Goal: Task Accomplishment & Management: Complete application form

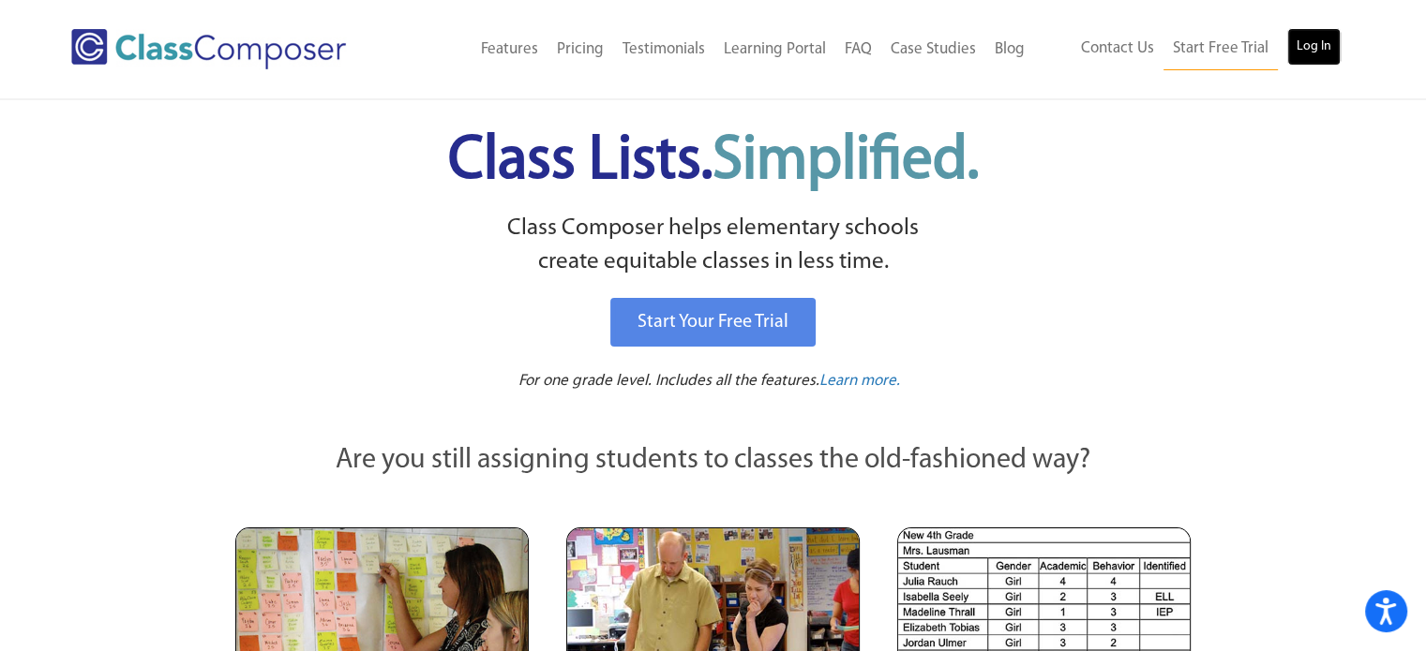
click at [1311, 47] on link "Log In" at bounding box center [1313, 46] width 53 height 37
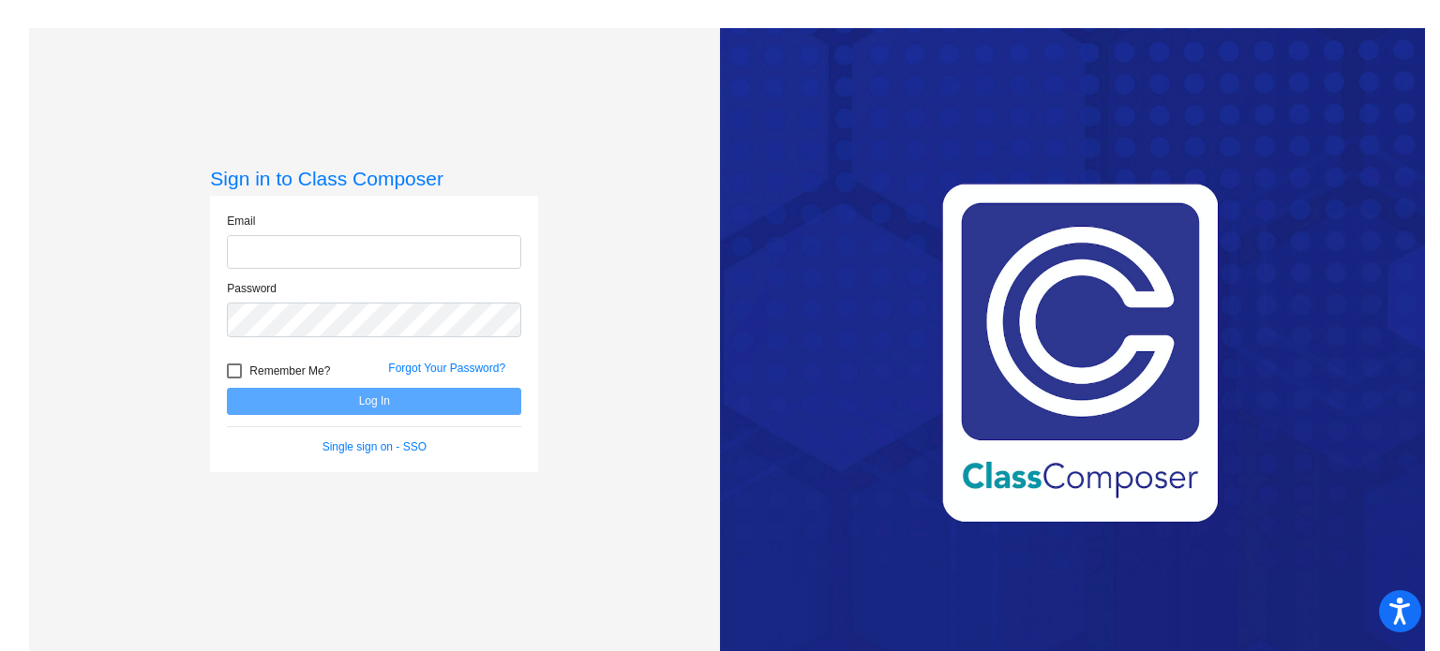
type input "[PERSON_NAME][EMAIL_ADDRESS][PERSON_NAME][DOMAIN_NAME]"
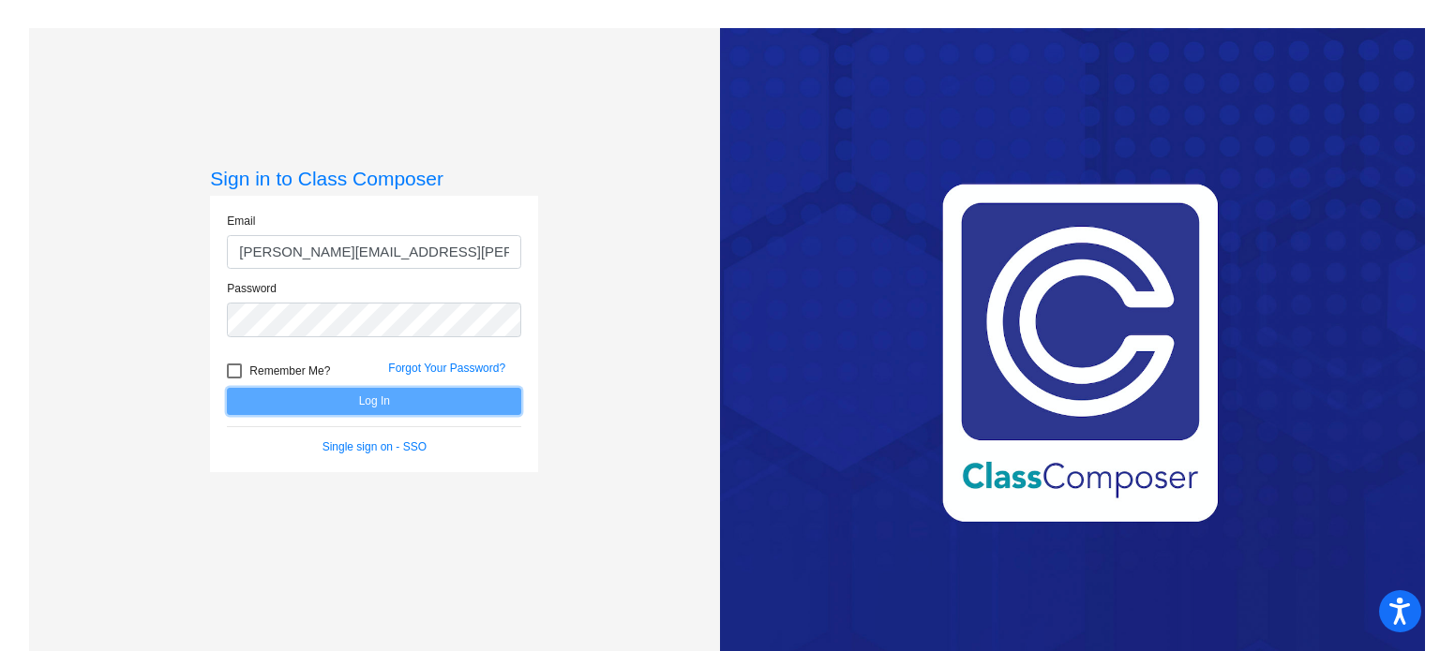
click at [326, 402] on button "Log In" at bounding box center [374, 401] width 294 height 27
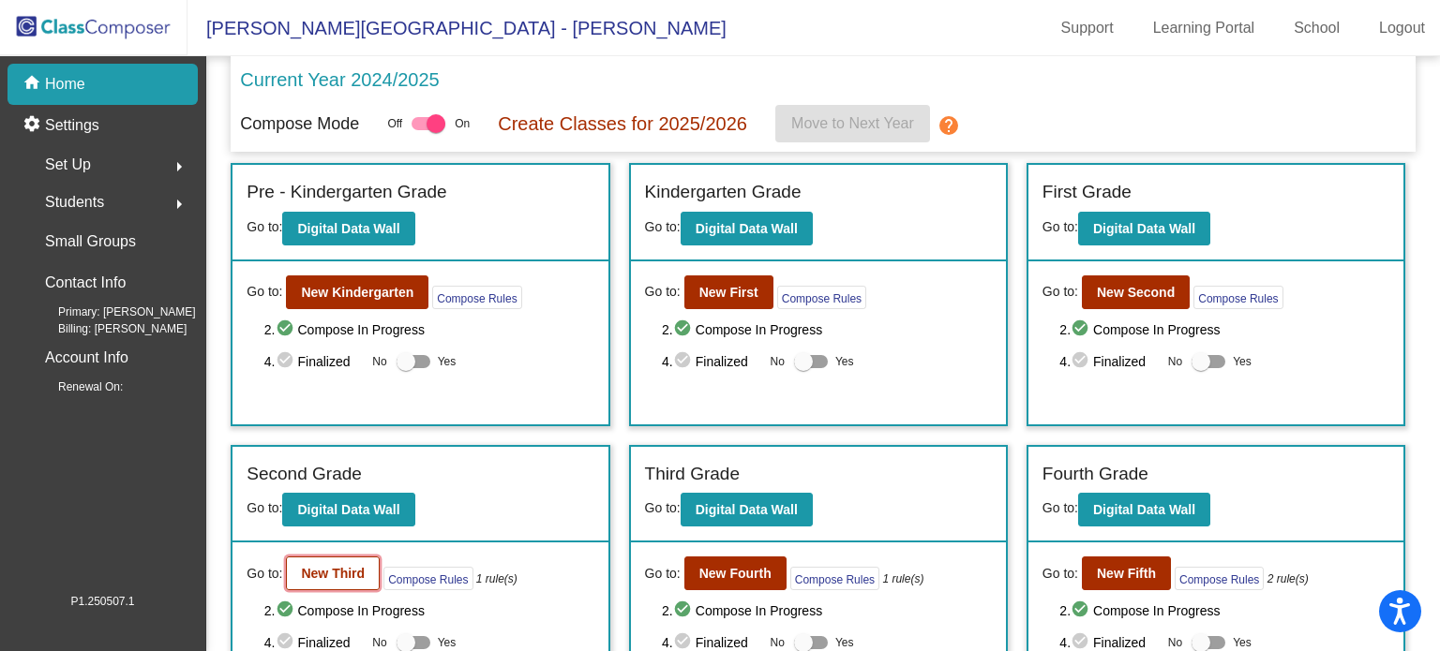
click at [332, 578] on button "New Third" at bounding box center [333, 574] width 94 height 34
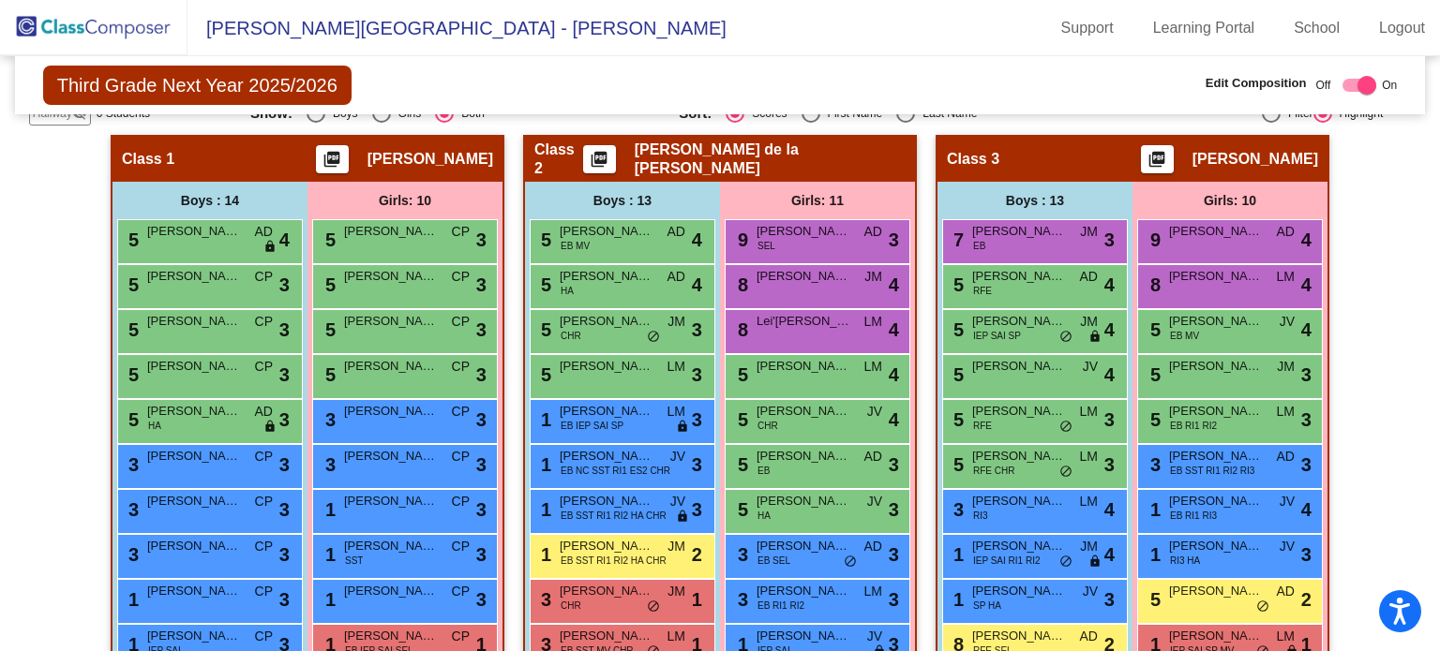
scroll to position [394, 0]
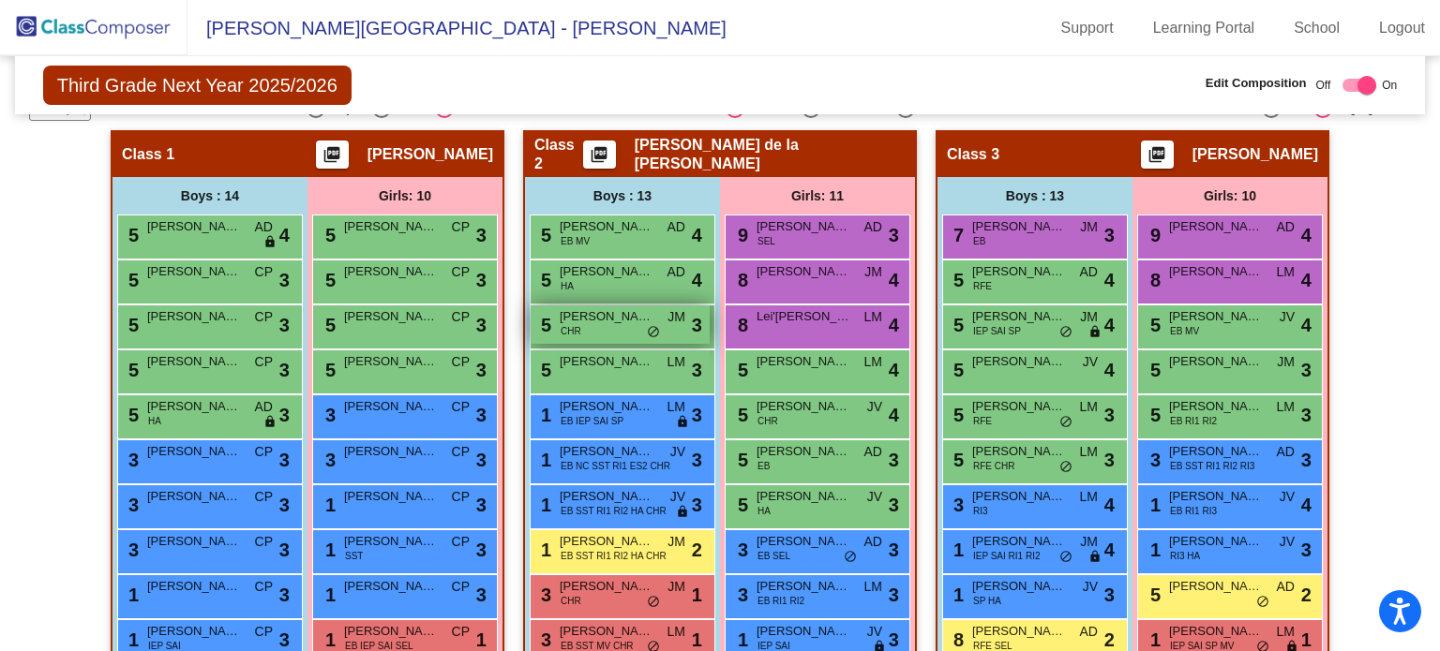
click at [664, 336] on div "5 David Sanchez CHR JM lock do_not_disturb_alt 3" at bounding box center [619, 325] width 179 height 38
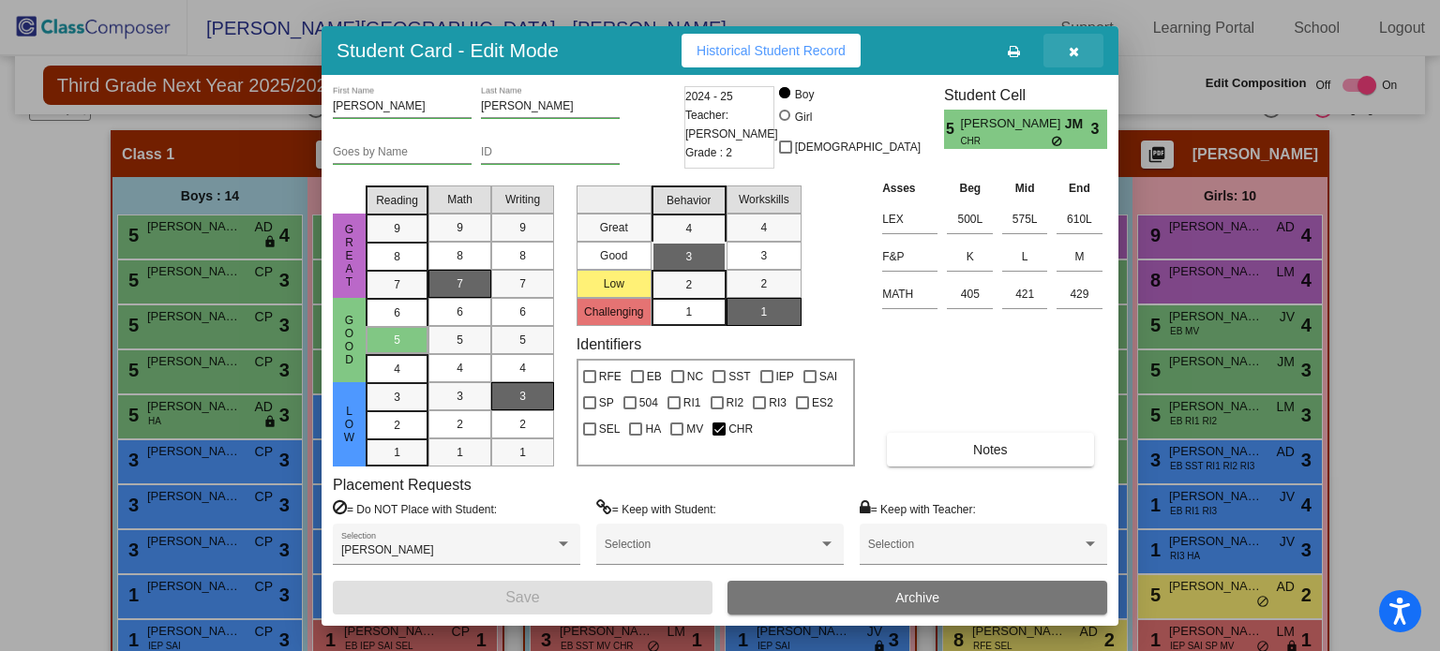
click at [1076, 55] on icon "button" at bounding box center [1073, 51] width 10 height 13
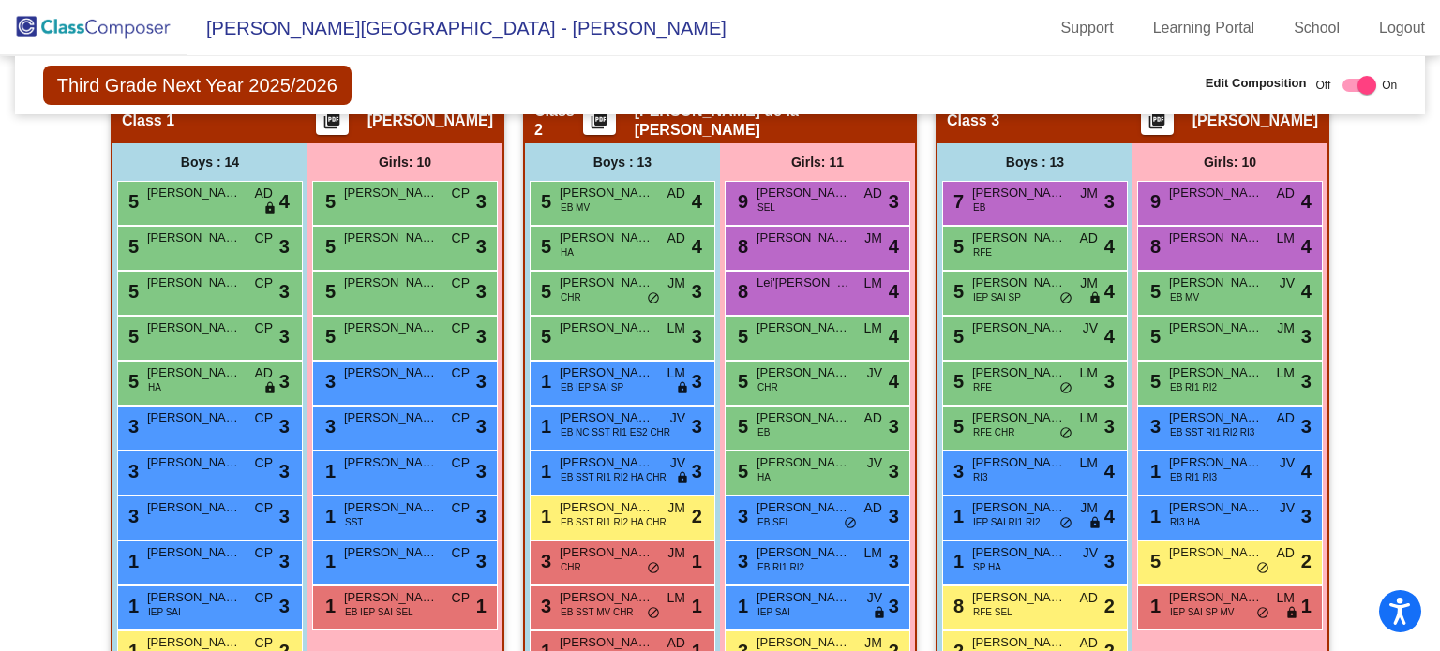
scroll to position [432, 0]
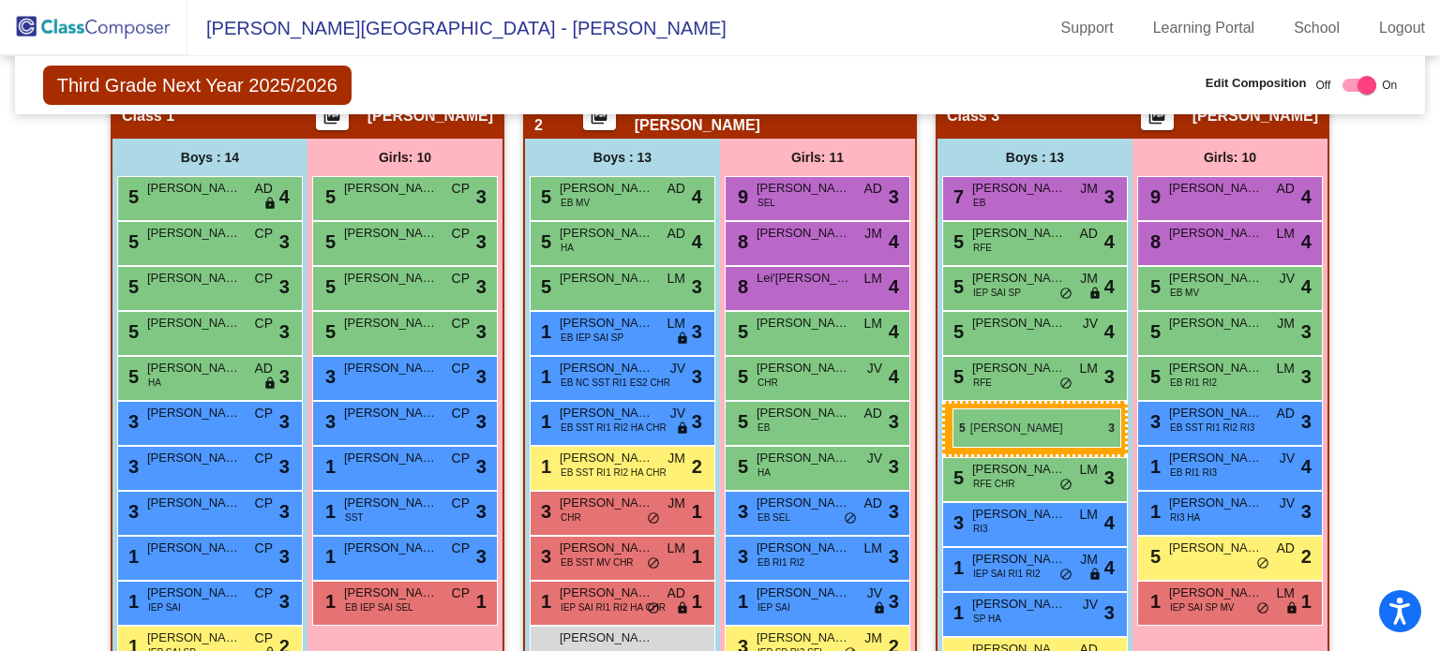
drag, startPoint x: 621, startPoint y: 279, endPoint x: 952, endPoint y: 409, distance: 355.2
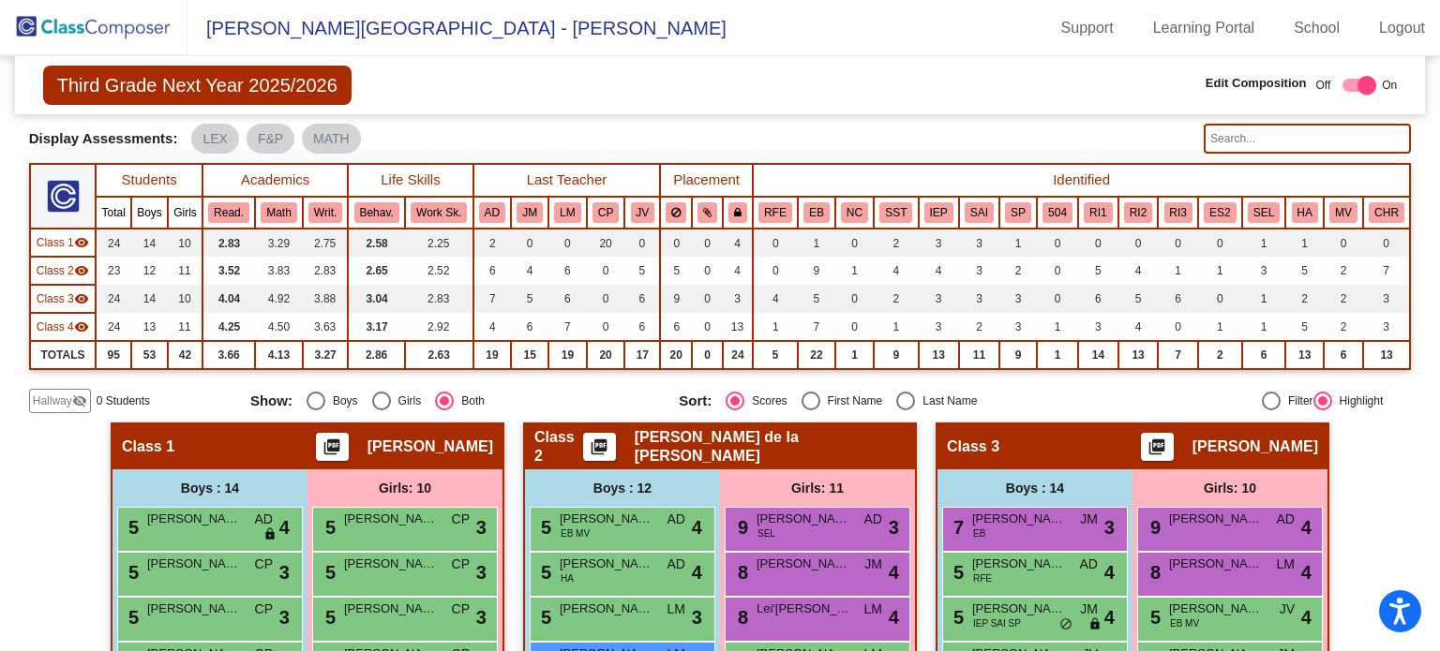
scroll to position [86, 0]
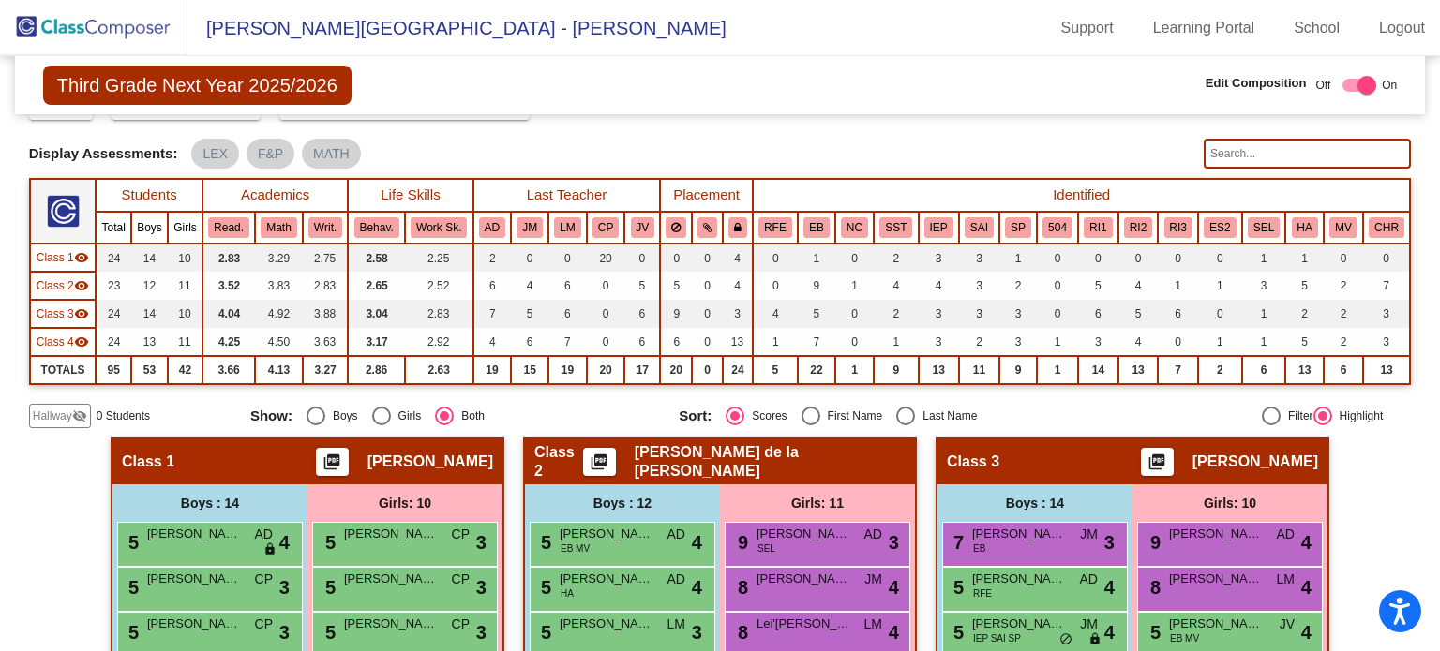
click at [57, 415] on span "Hallway" at bounding box center [52, 416] width 39 height 17
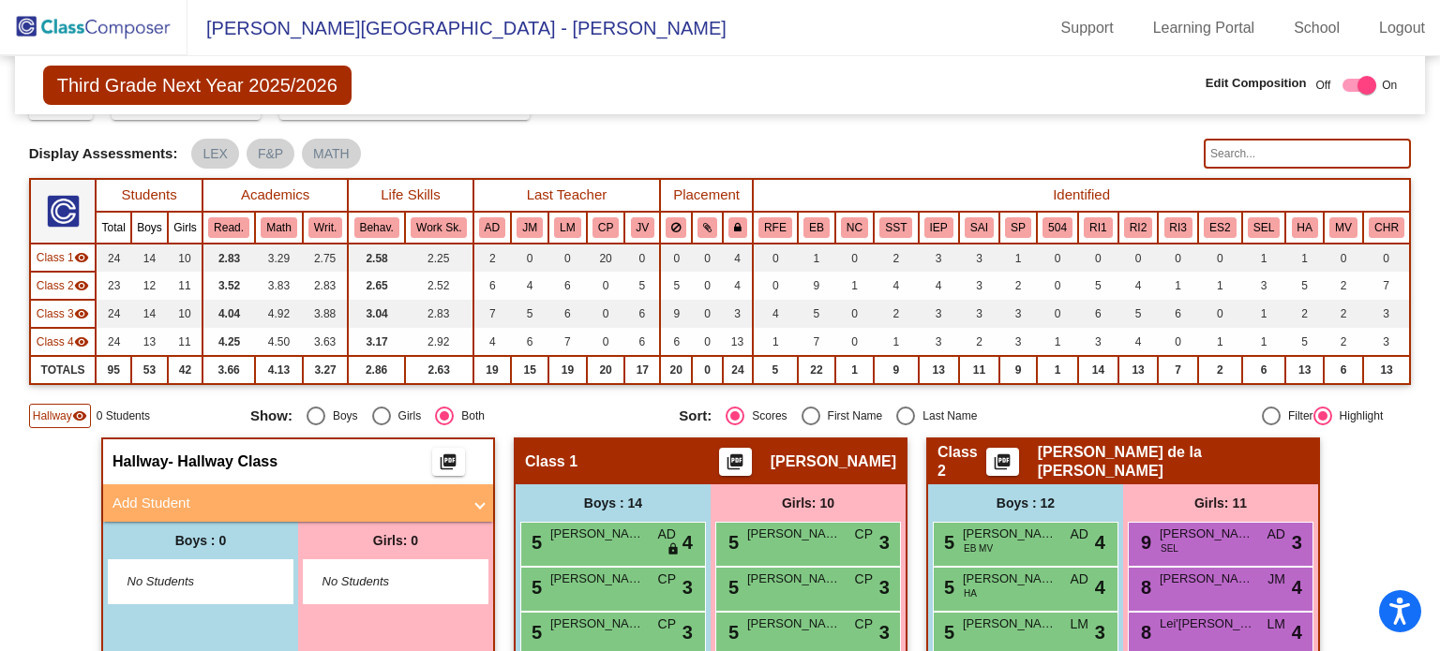
click at [479, 501] on span at bounding box center [479, 504] width 7 height 22
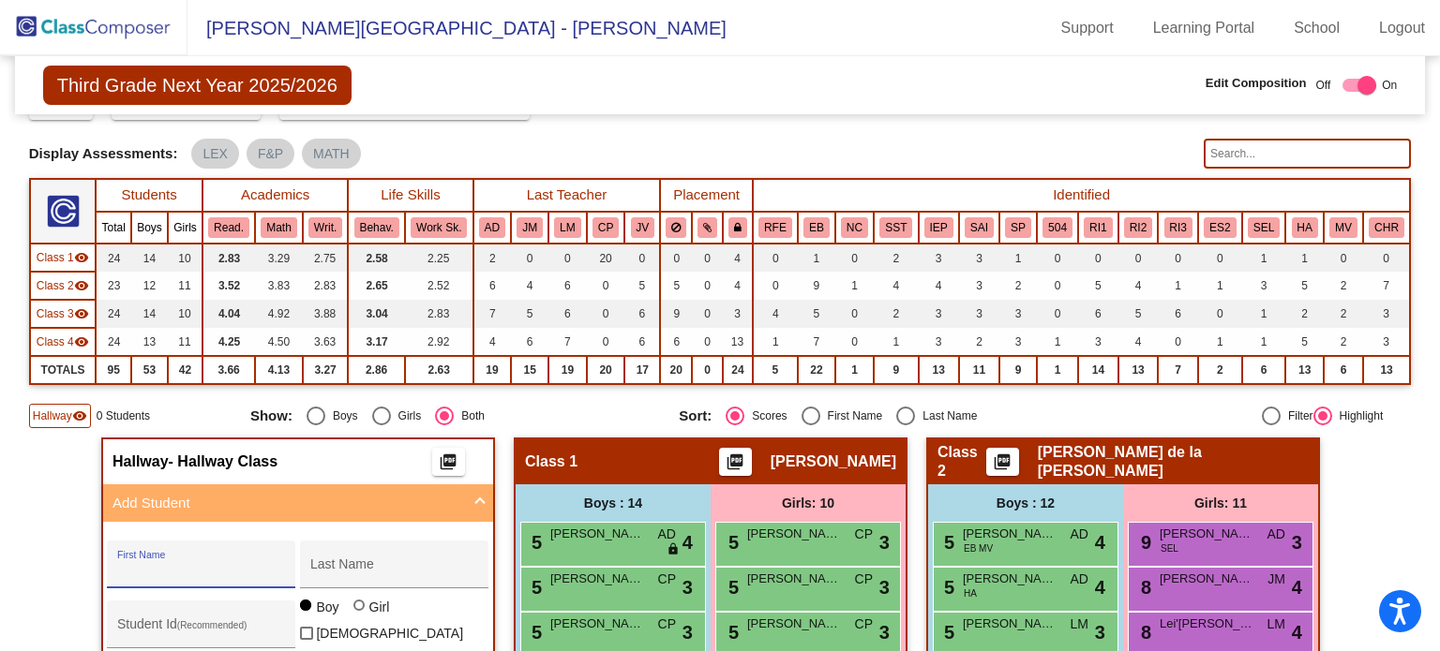
click at [117, 564] on input "First Name" at bounding box center [201, 571] width 169 height 15
paste input "Oden"
type input "Oden"
click at [322, 556] on div "Last Name" at bounding box center [394, 570] width 169 height 38
drag, startPoint x: 321, startPoint y: 560, endPoint x: 307, endPoint y: 570, distance: 16.9
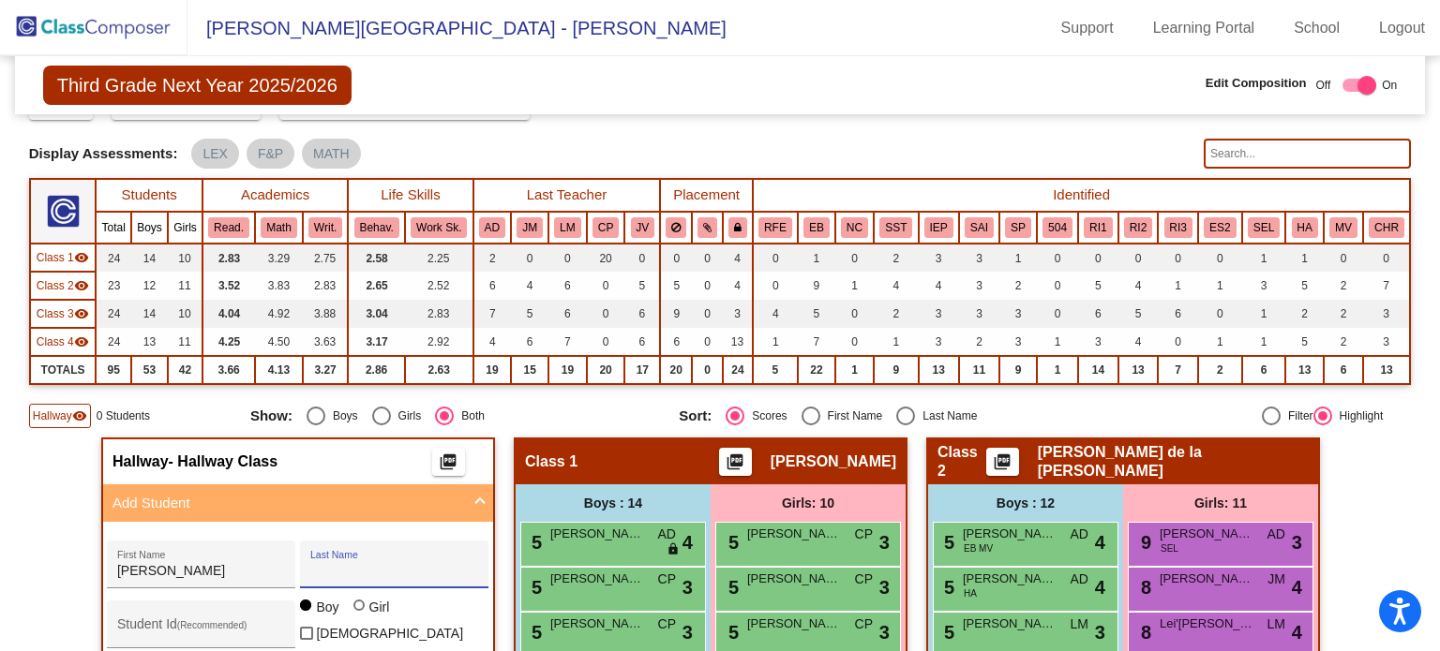
paste input "Hugo"
type input "Hugo"
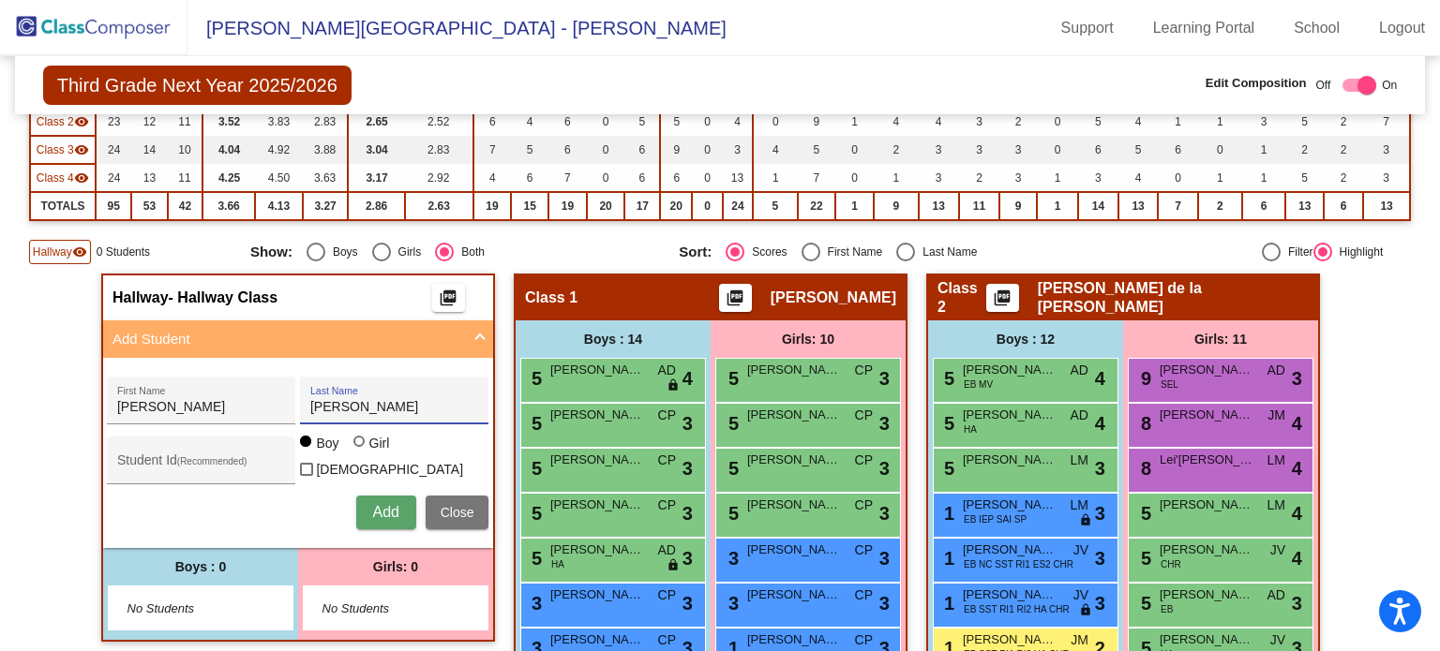
scroll to position [321, 0]
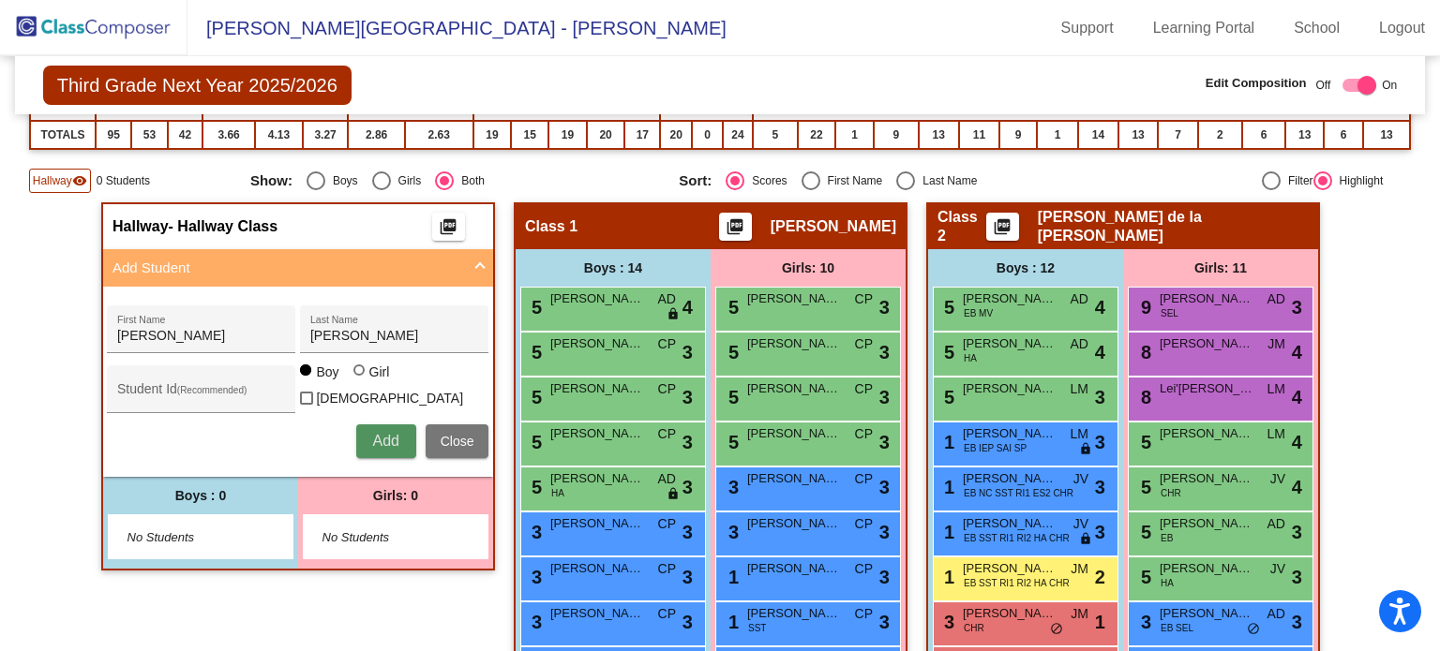
click at [385, 440] on span "Add" at bounding box center [385, 441] width 26 height 16
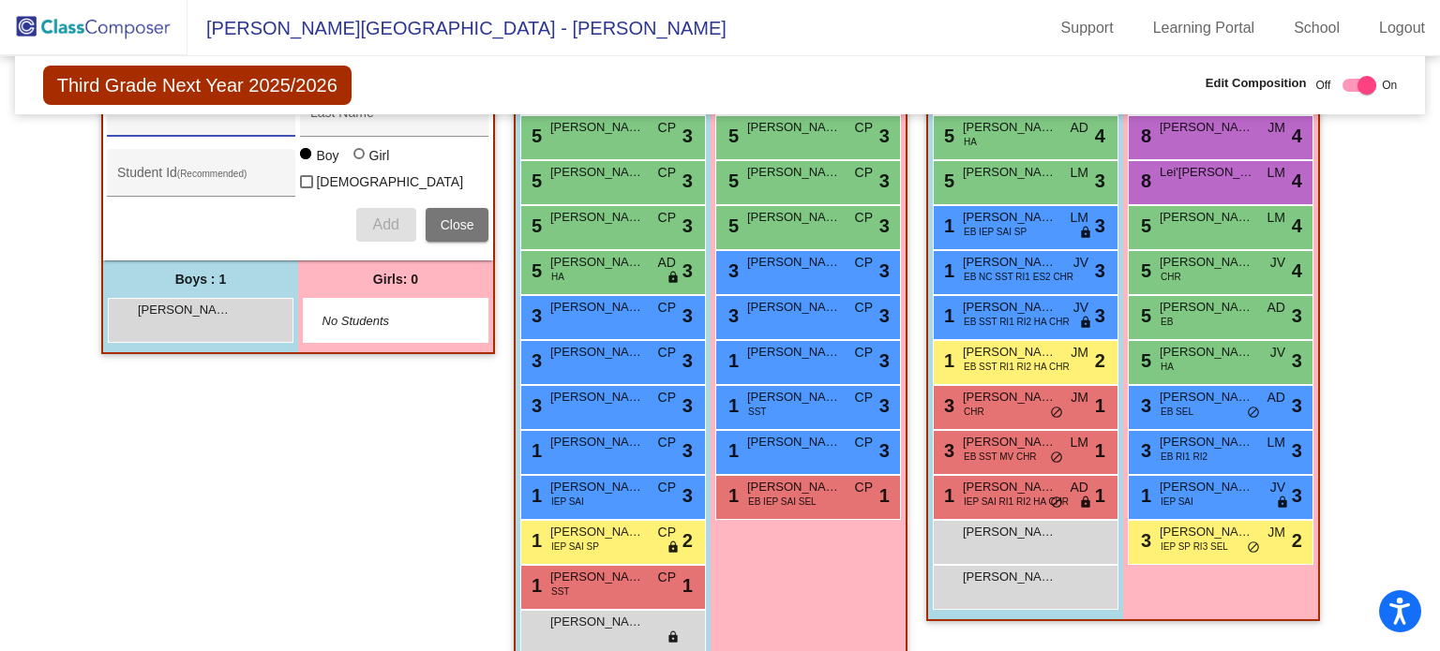
scroll to position [544, 0]
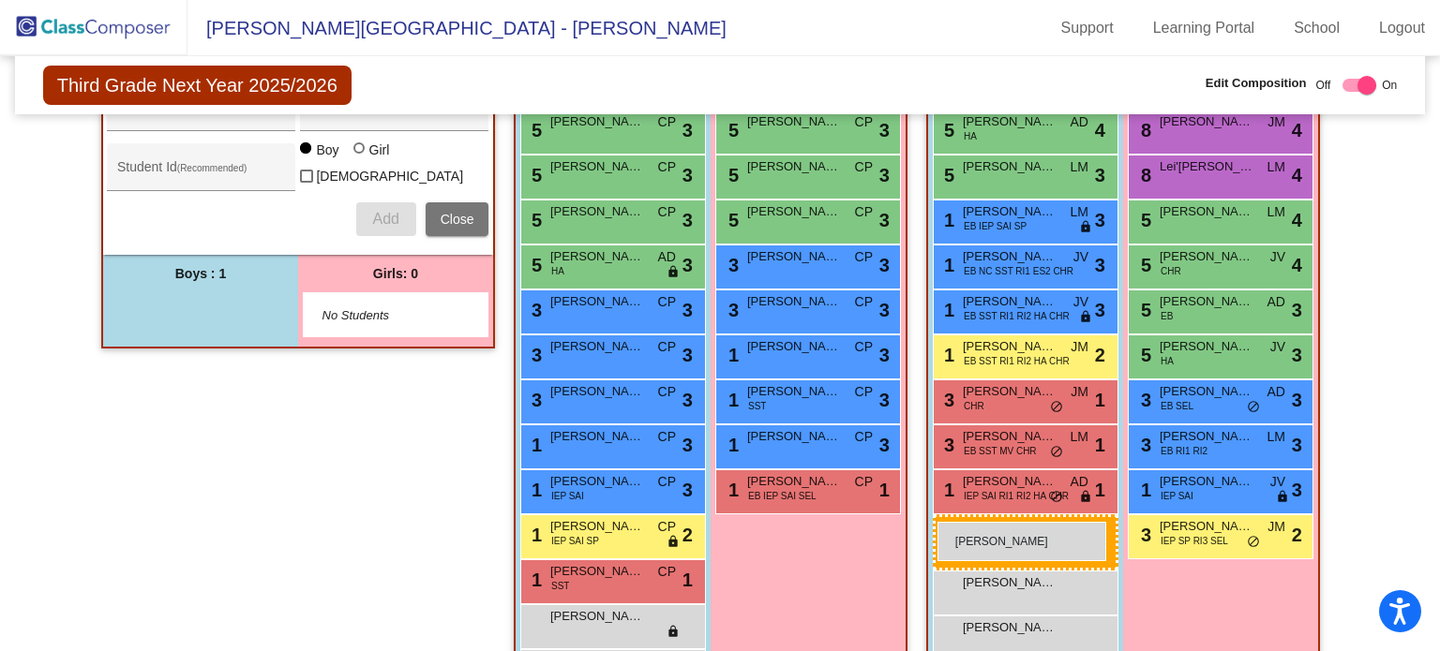
drag, startPoint x: 225, startPoint y: 315, endPoint x: 937, endPoint y: 522, distance: 741.8
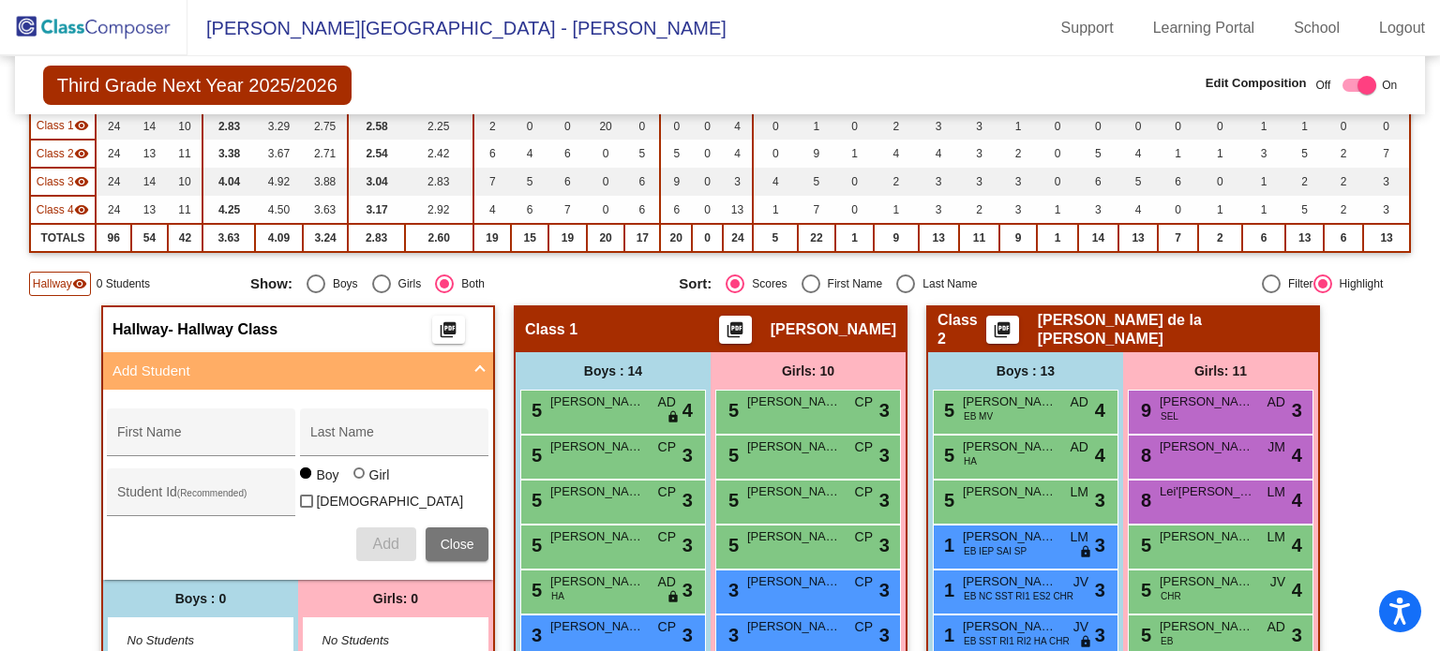
scroll to position [217, 0]
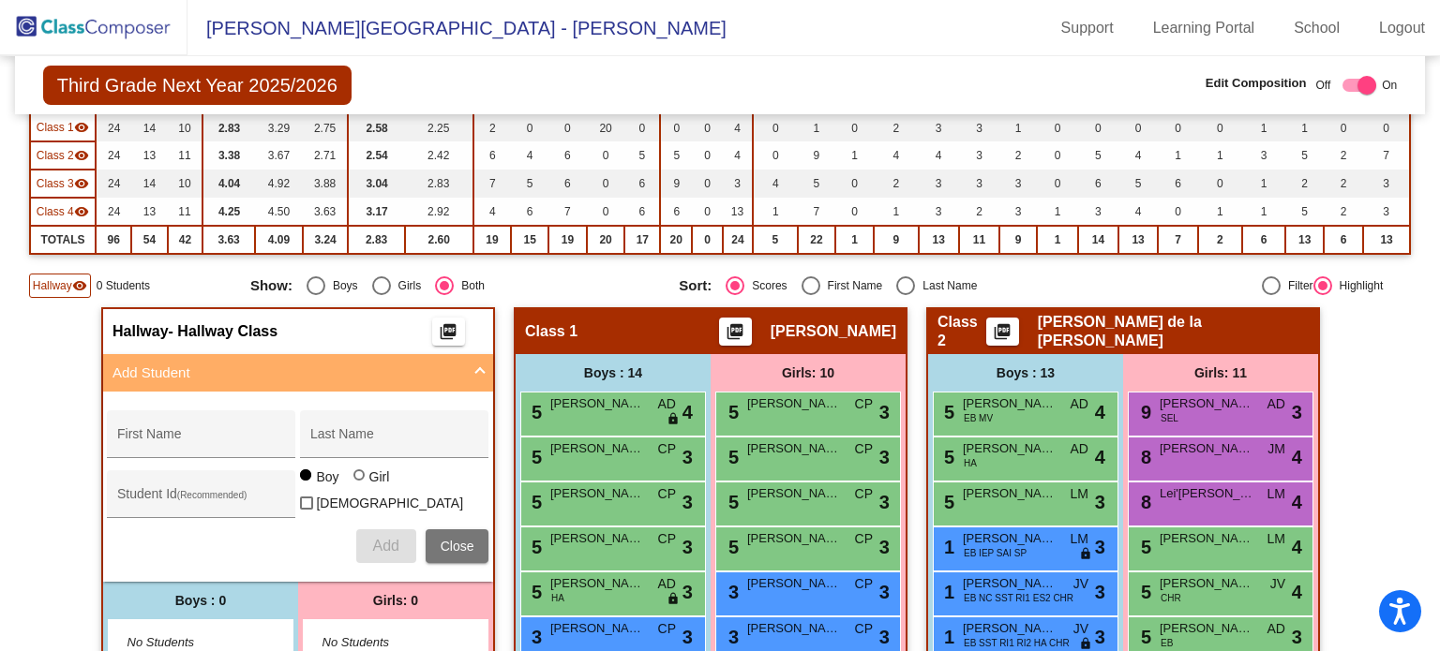
click at [120, 32] on img at bounding box center [93, 27] width 187 height 55
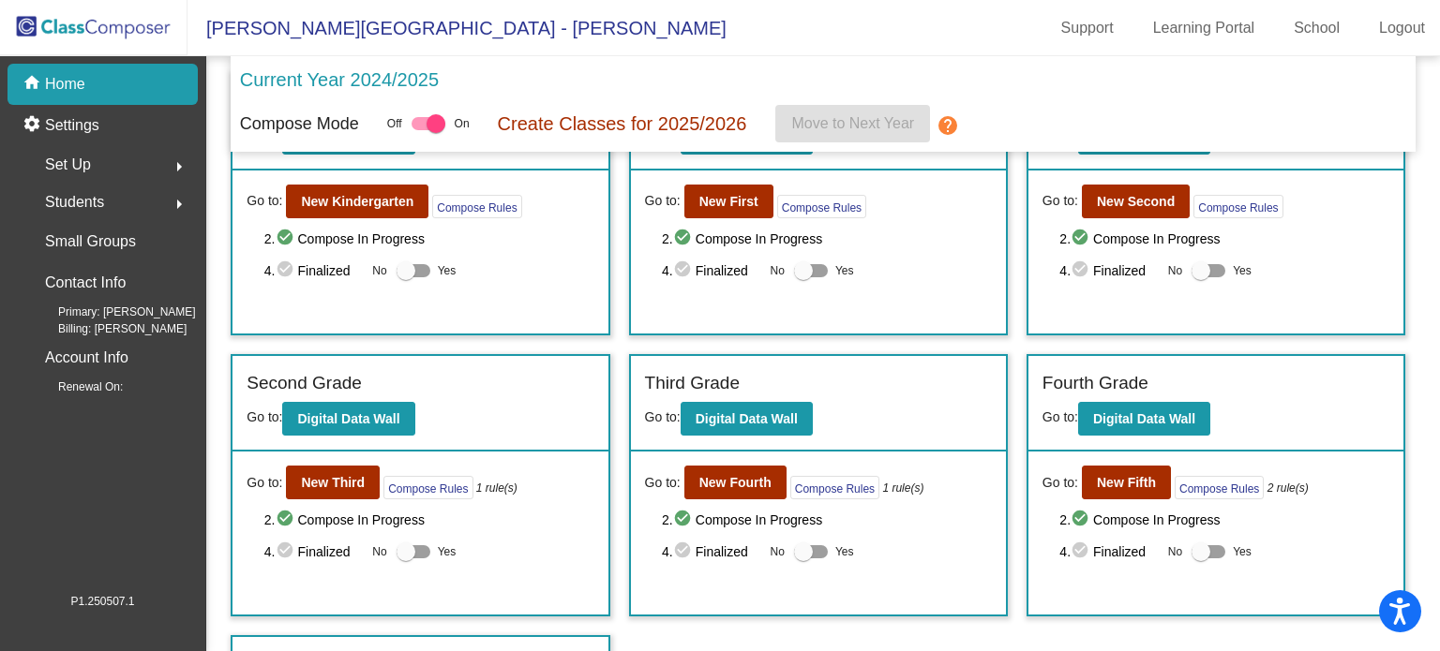
scroll to position [136, 0]
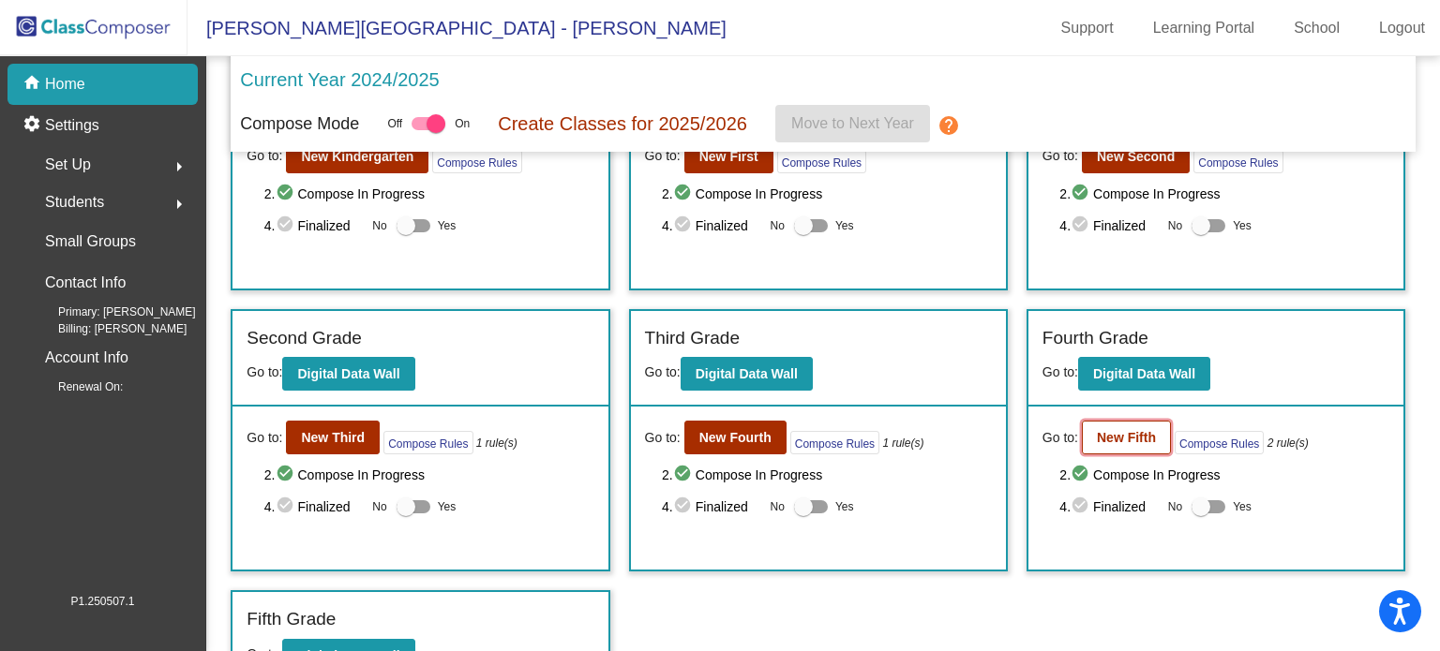
click at [1126, 430] on b "New Fifth" at bounding box center [1126, 437] width 59 height 15
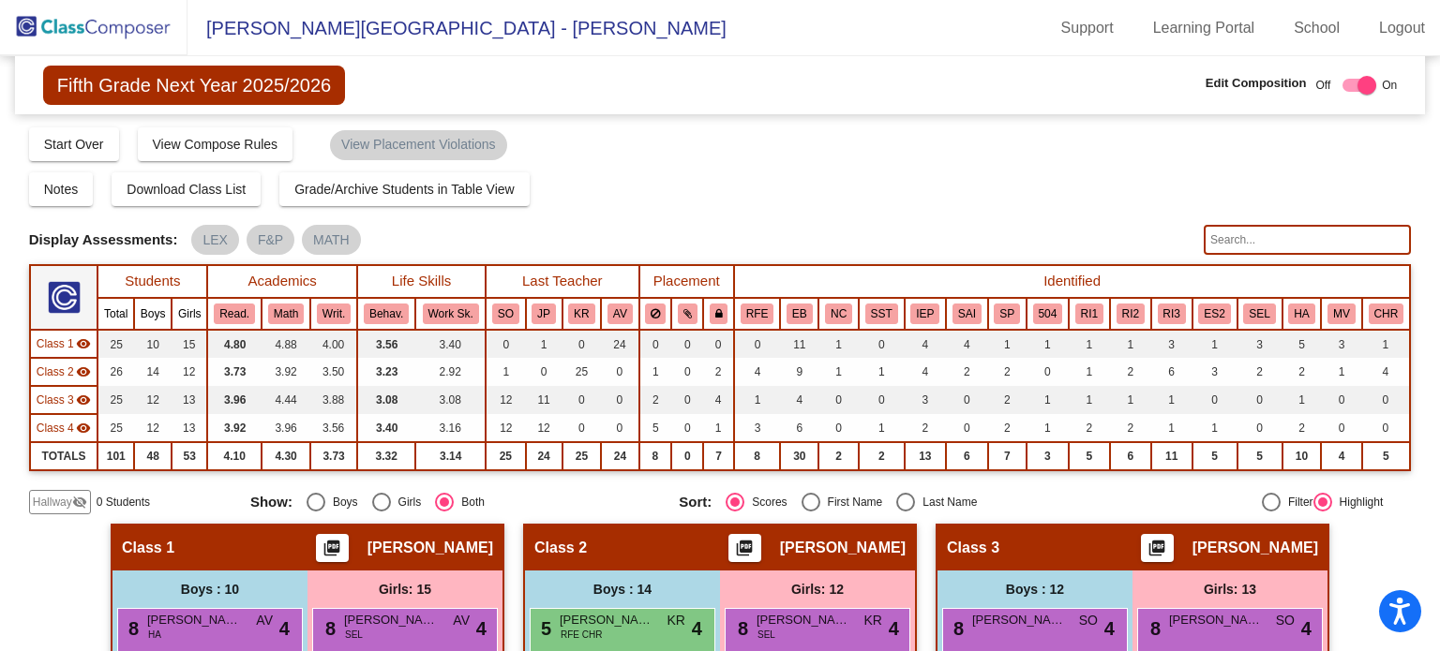
click at [55, 500] on span "Hallway" at bounding box center [52, 502] width 39 height 17
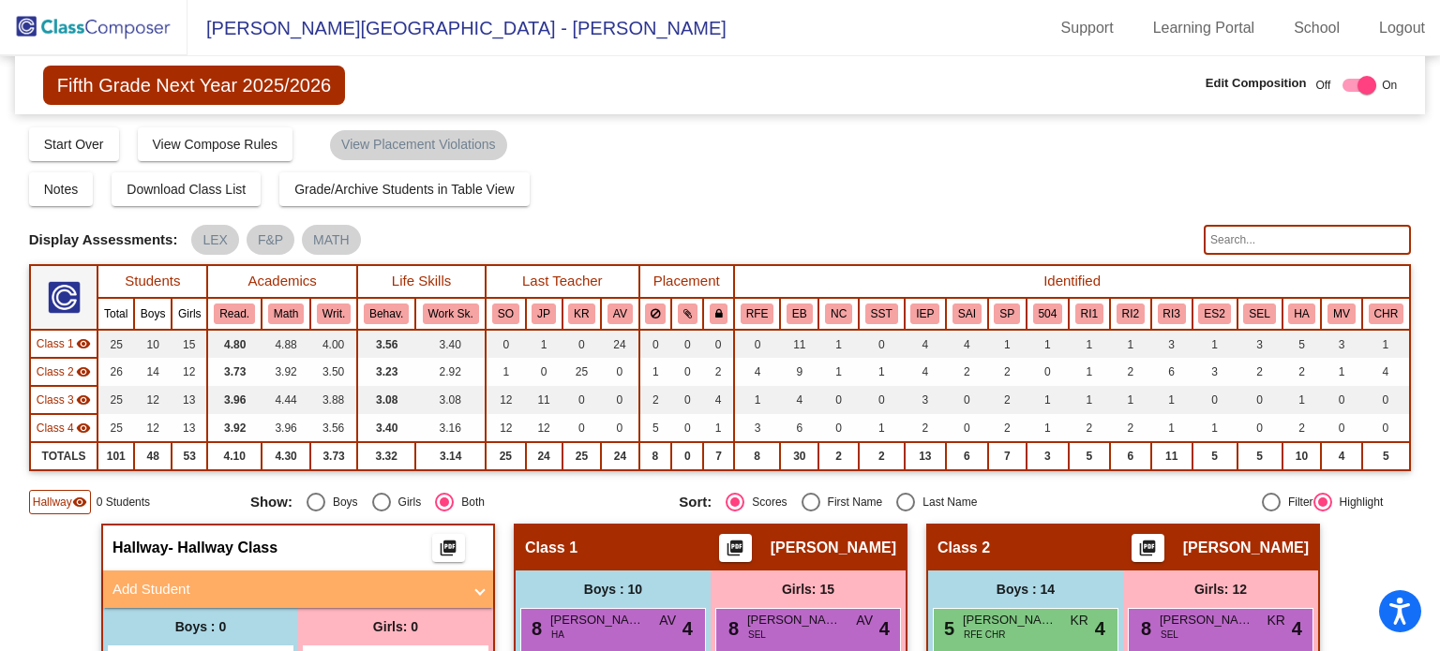
click at [469, 589] on span "Add Student" at bounding box center [294, 590] width 364 height 22
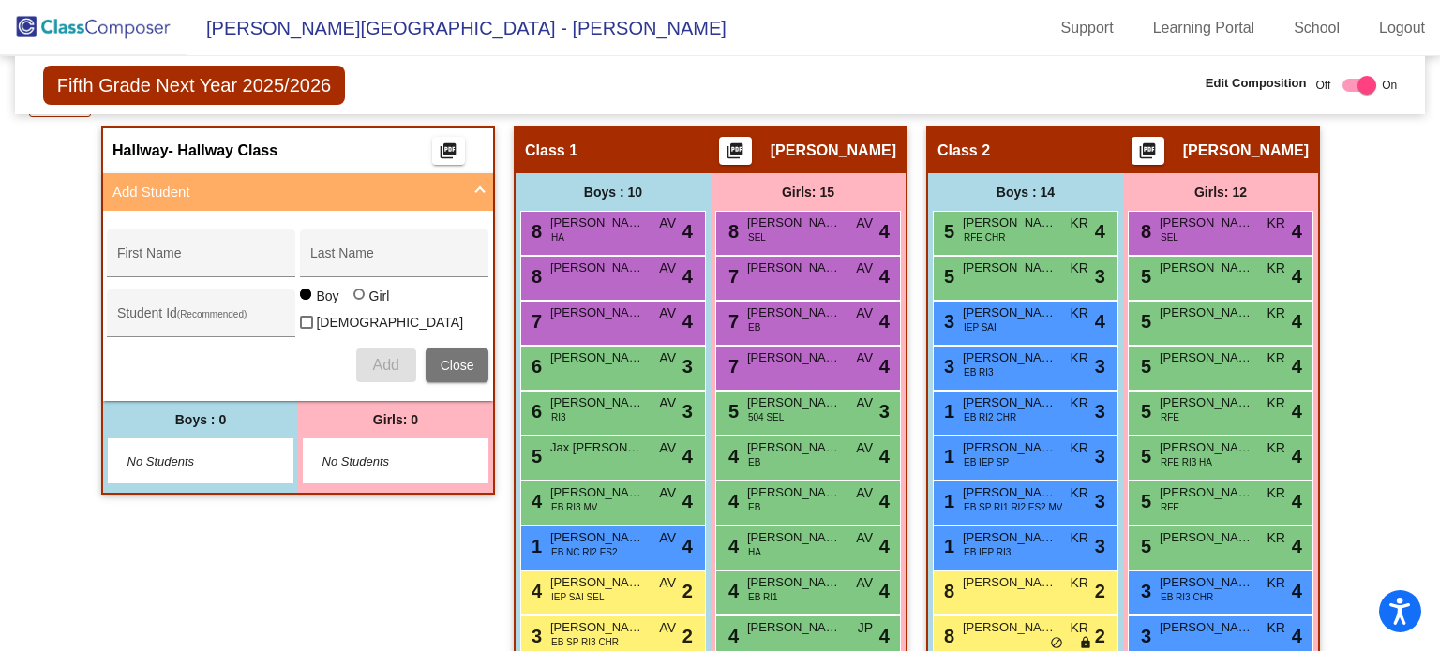
scroll to position [400, 0]
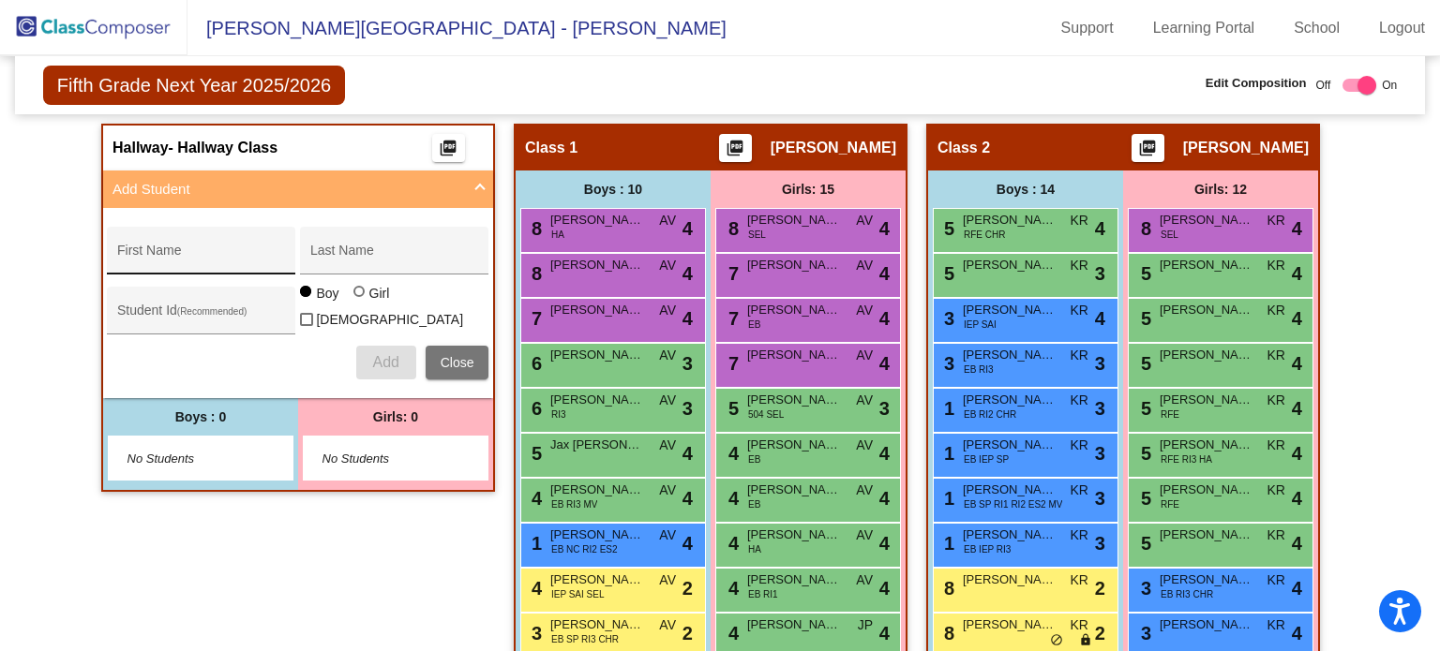
click at [139, 250] on input "First Name" at bounding box center [201, 257] width 169 height 15
paste input "Vincent"
type input "Vincent"
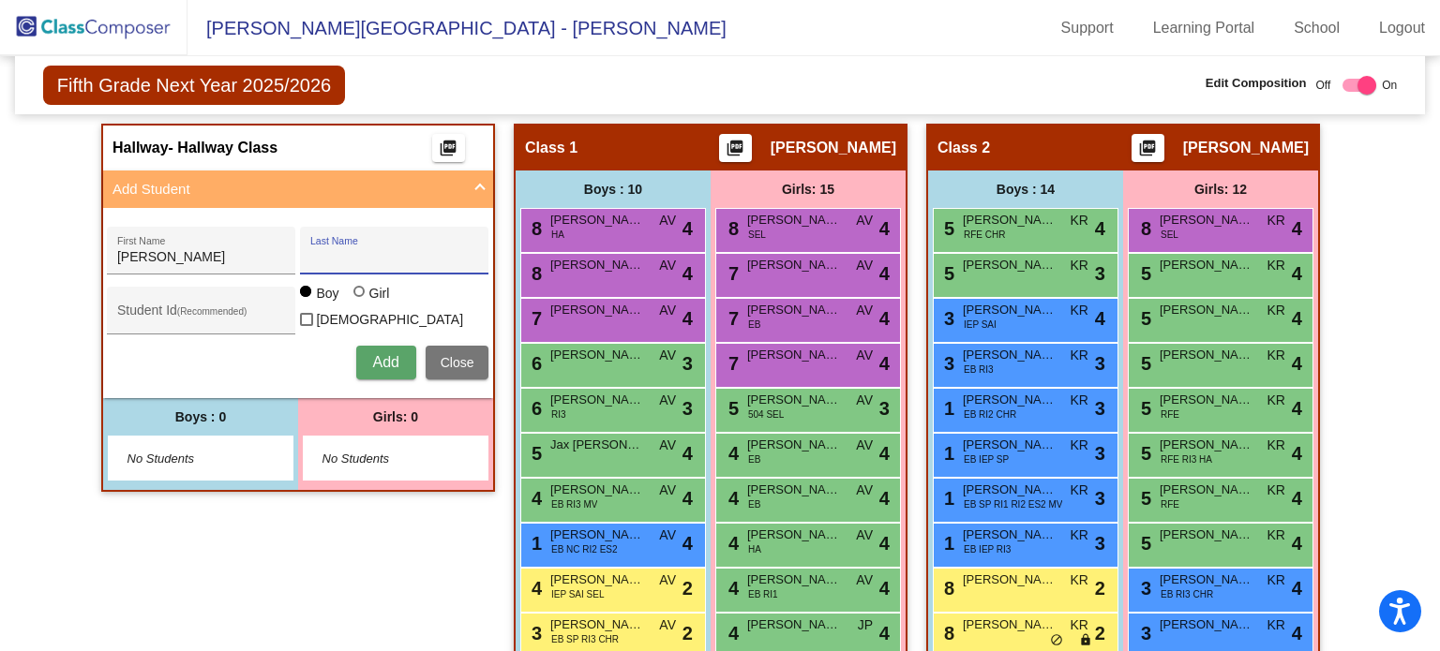
click at [312, 250] on input "Last Name" at bounding box center [394, 257] width 169 height 15
paste input "Matias"
type input "Matias"
click at [366, 363] on button "Add" at bounding box center [386, 363] width 60 height 34
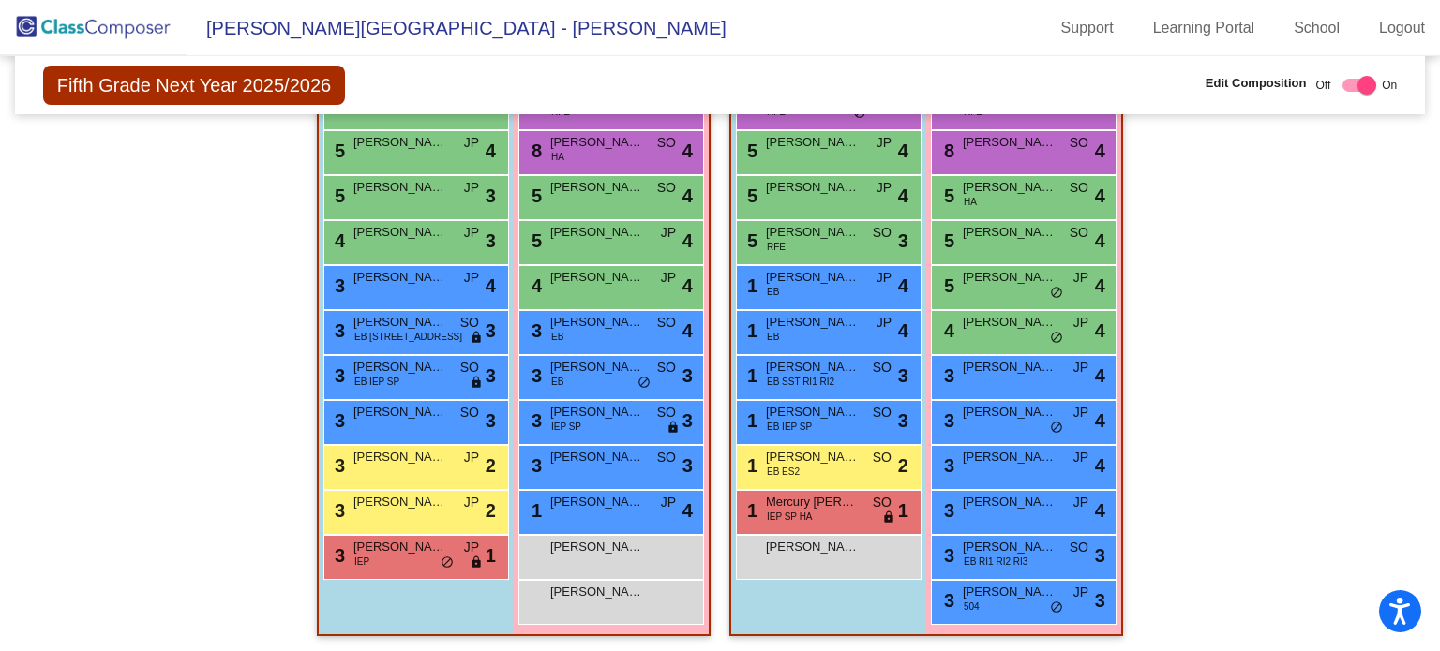
scroll to position [1357, 0]
drag, startPoint x: 201, startPoint y: 150, endPoint x: 737, endPoint y: 584, distance: 689.7
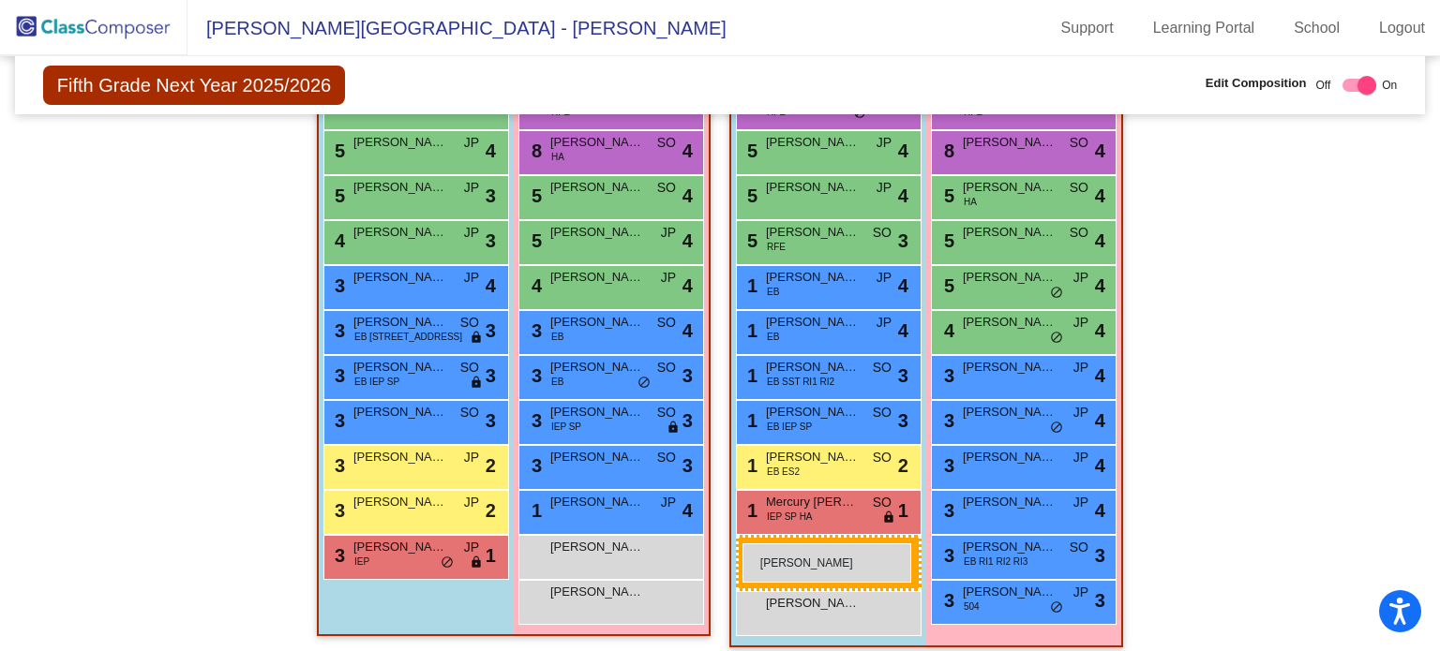
drag, startPoint x: 202, startPoint y: 146, endPoint x: 742, endPoint y: 544, distance: 670.4
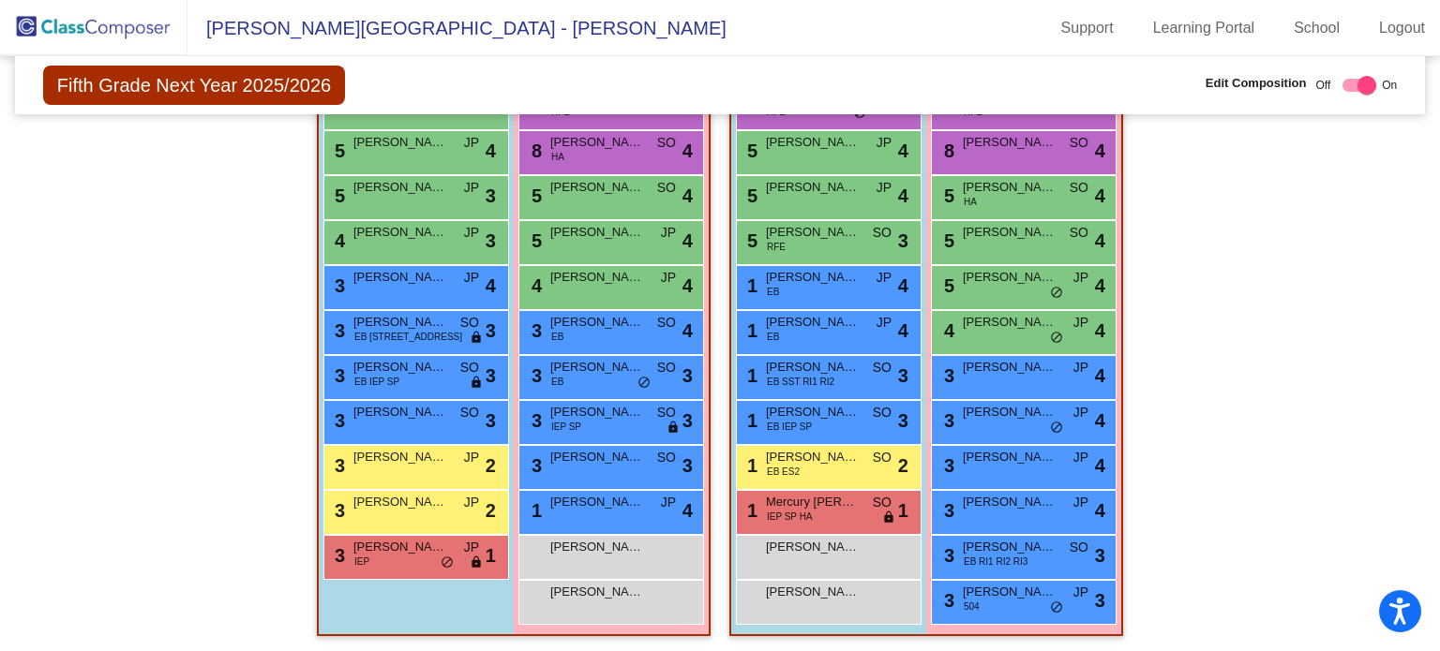
click at [97, 29] on img at bounding box center [93, 27] width 187 height 55
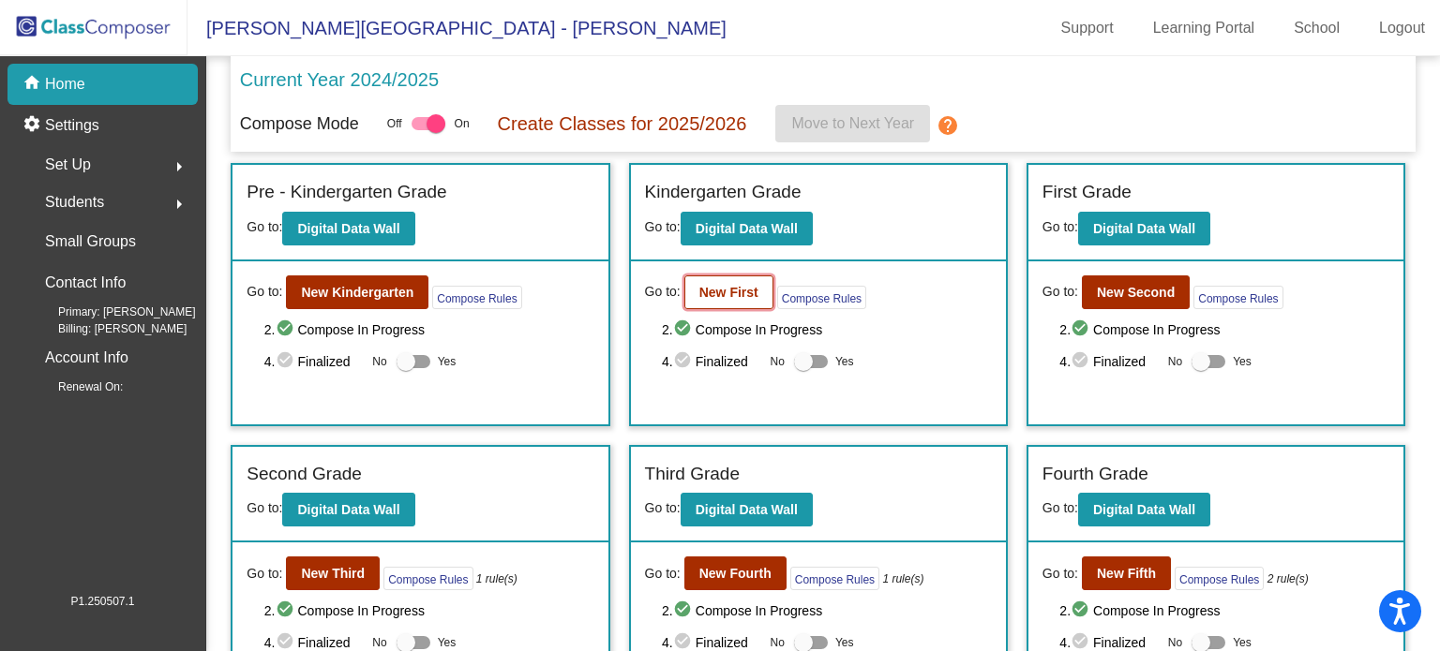
click at [723, 298] on b "New First" at bounding box center [728, 292] width 59 height 15
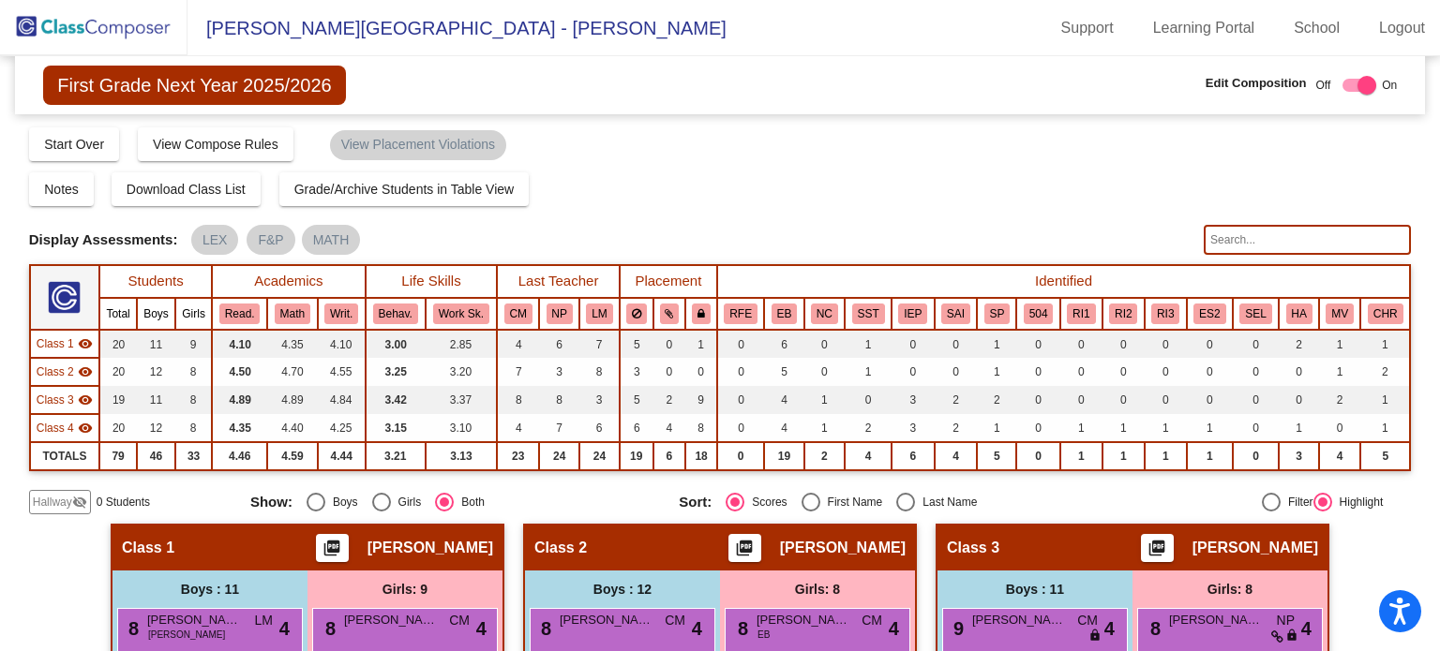
click at [52, 494] on span "Hallway" at bounding box center [52, 502] width 39 height 17
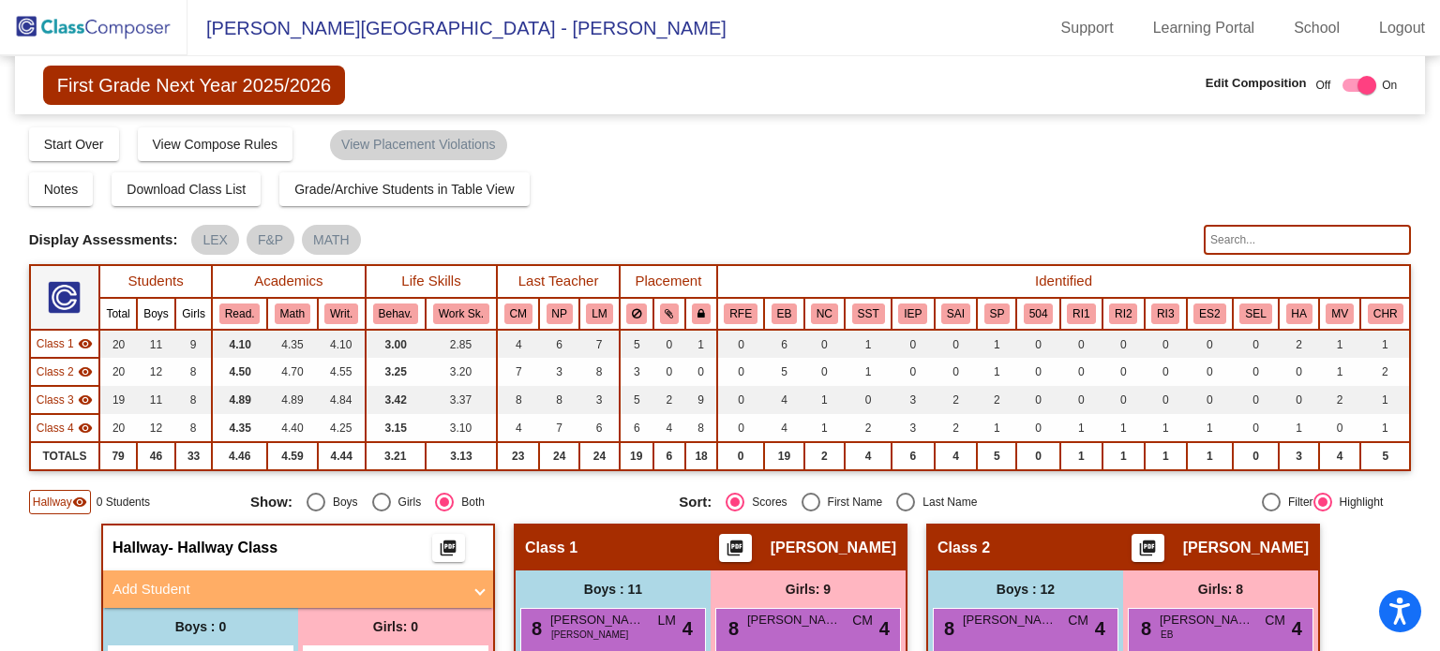
click at [476, 579] on span at bounding box center [479, 590] width 7 height 22
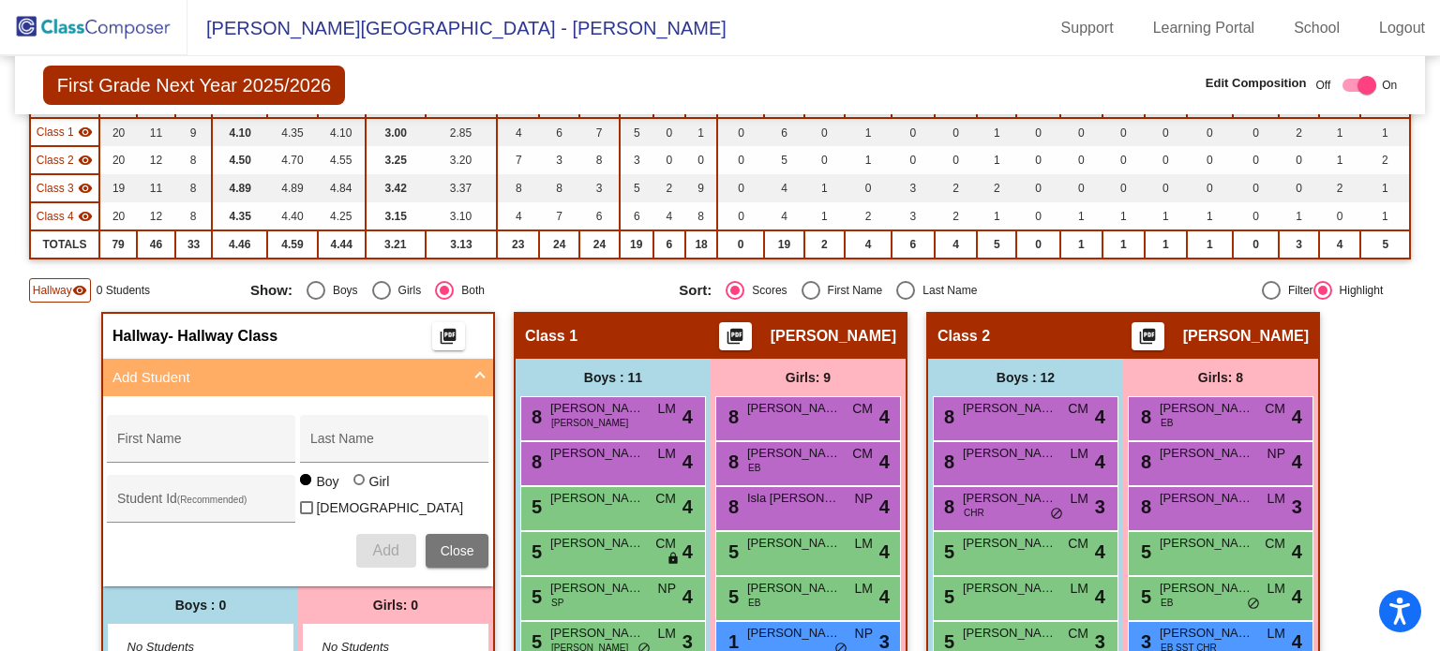
scroll to position [247, 0]
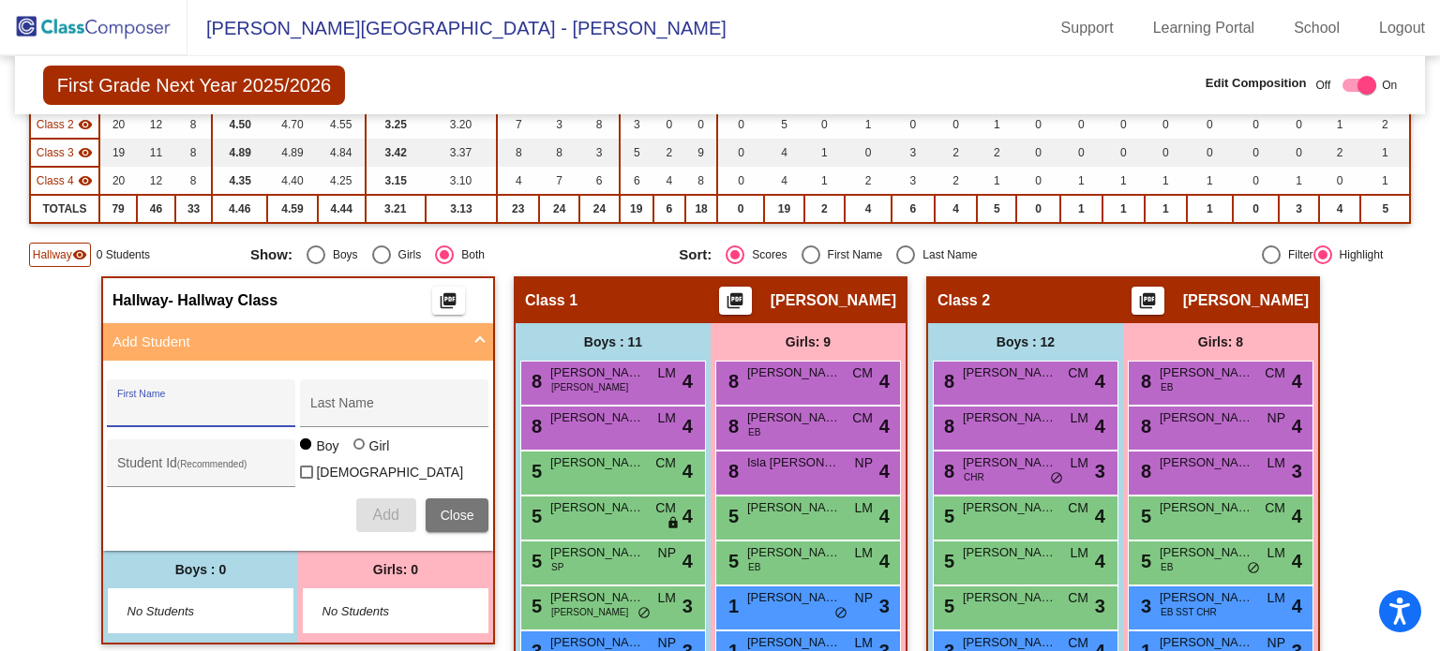
click at [210, 404] on input "First Name" at bounding box center [201, 410] width 169 height 15
paste input "Alliyah"
type input "Alliyah"
click at [321, 406] on input "Last Name" at bounding box center [394, 410] width 169 height 15
paste input "Alliyah"
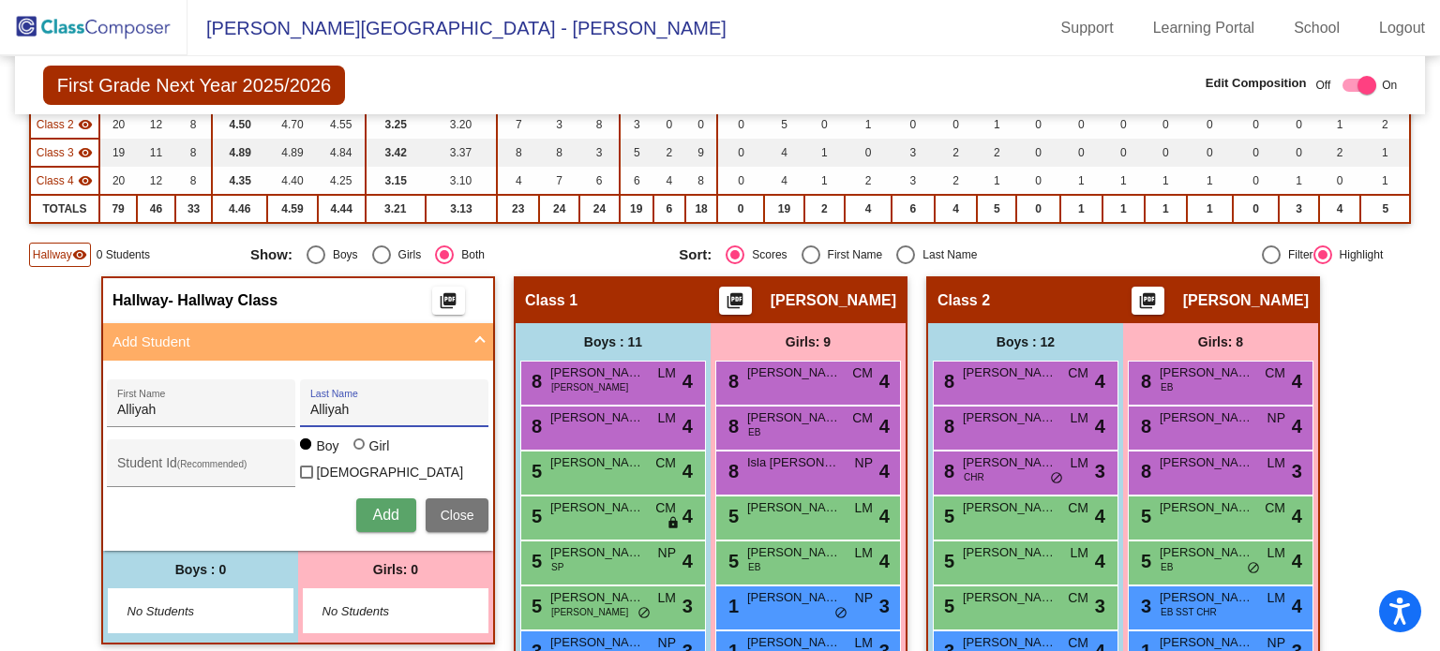
type input "Alliyah"
click at [355, 450] on div at bounding box center [358, 444] width 11 height 11
click at [360, 454] on input "Girl" at bounding box center [360, 454] width 1 height 1
radio input "true"
click at [372, 507] on span "Add" at bounding box center [385, 515] width 26 height 16
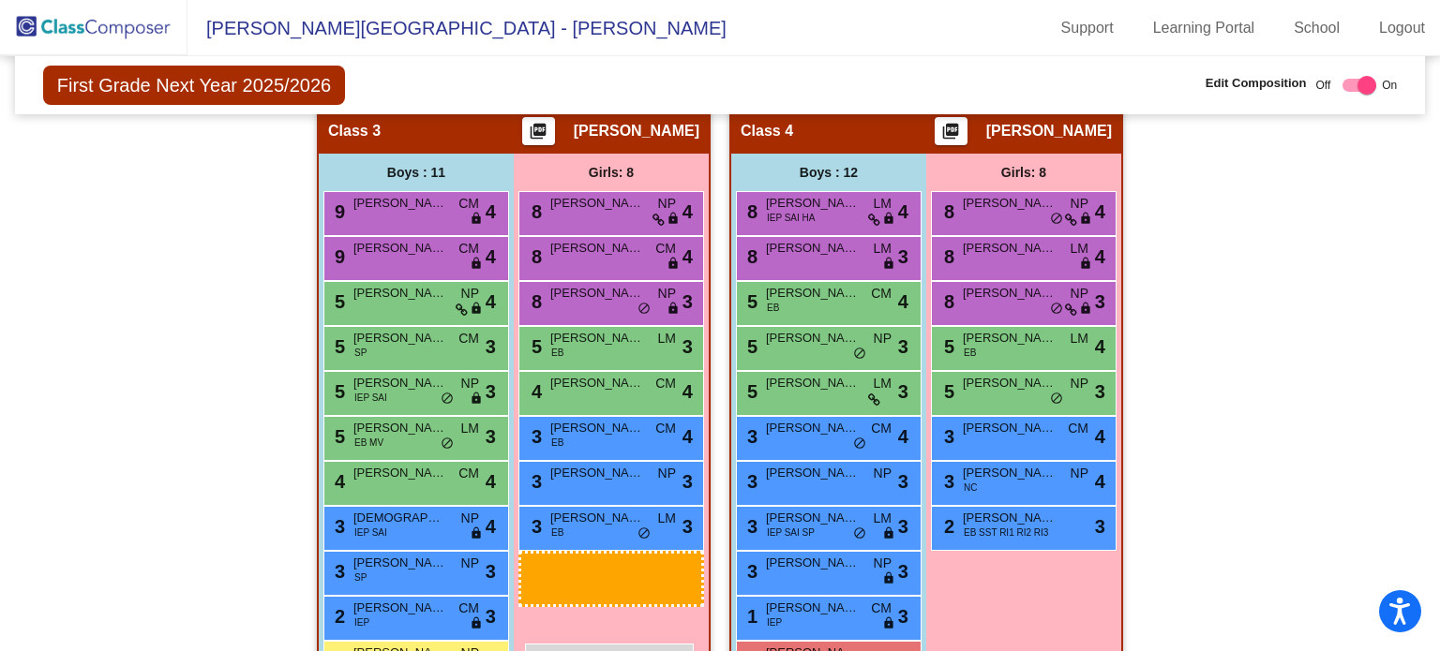
scroll to position [1129, 0]
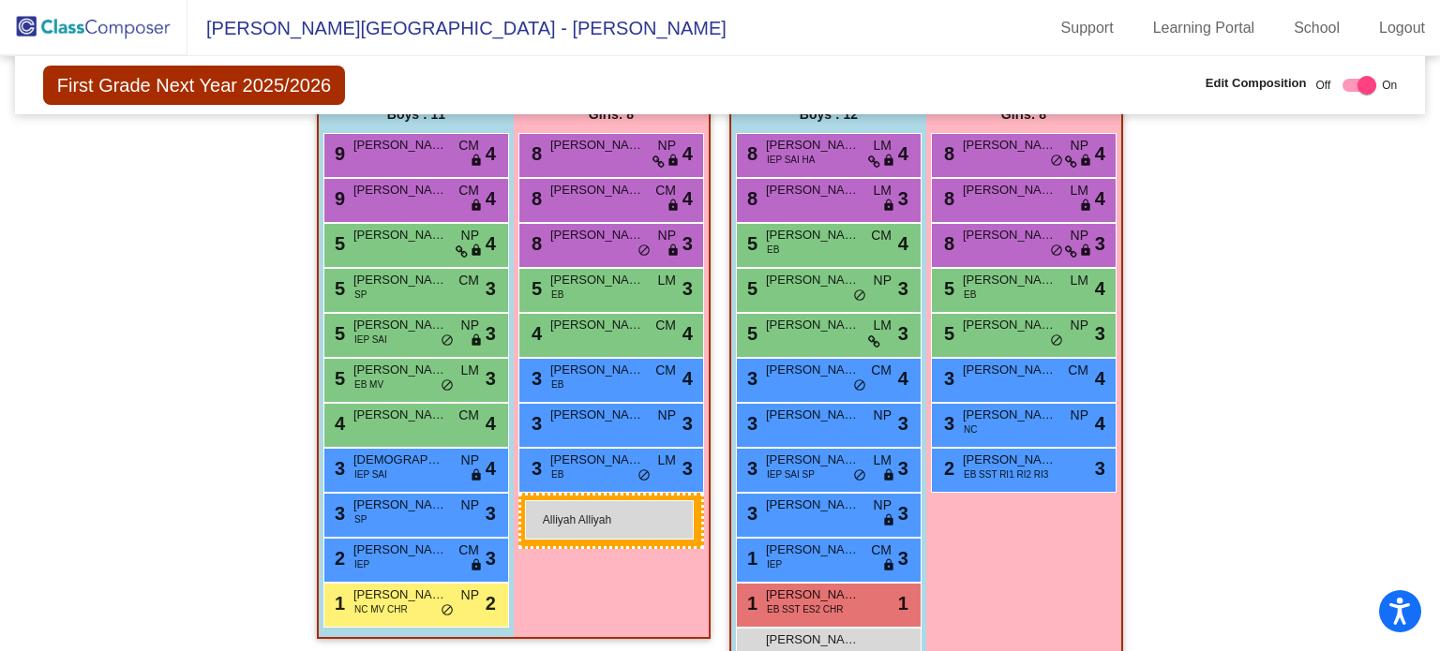
drag, startPoint x: 422, startPoint y: 329, endPoint x: 525, endPoint y: 501, distance: 200.1
